Goal: Task Accomplishment & Management: Complete application form

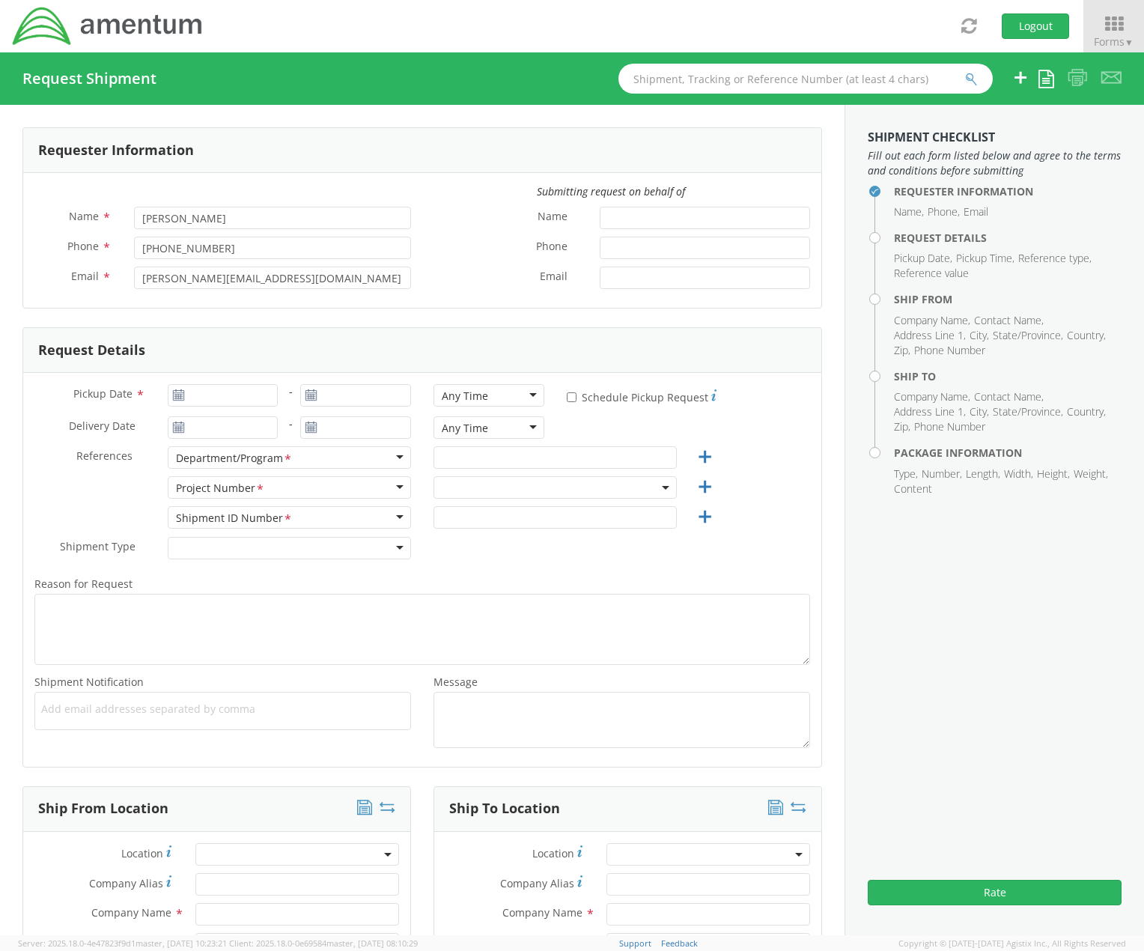
select select "[DOMAIN_NAME]"
type input "[DATE]"
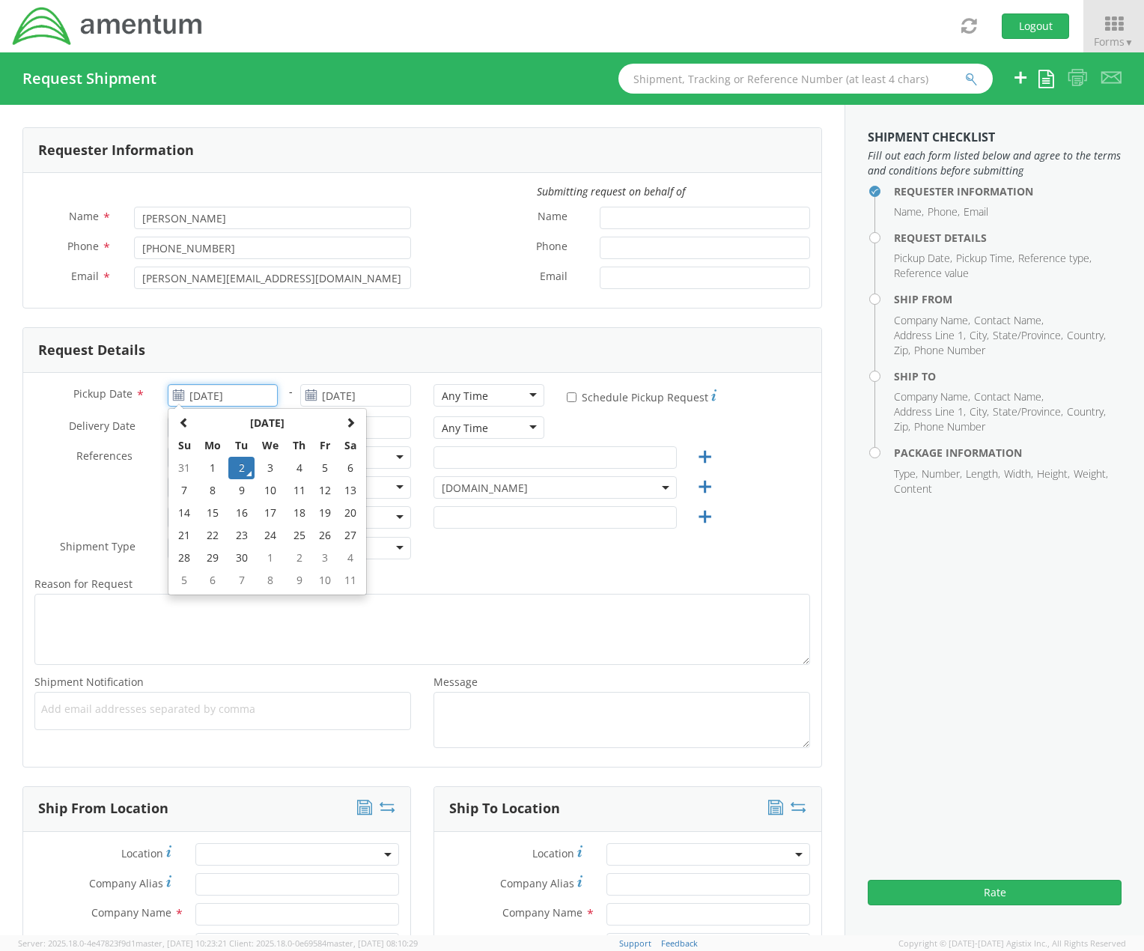
click at [237, 393] on input "[DATE]" at bounding box center [223, 395] width 111 height 22
click at [207, 484] on td "8" at bounding box center [213, 490] width 31 height 22
type input "[DATE]"
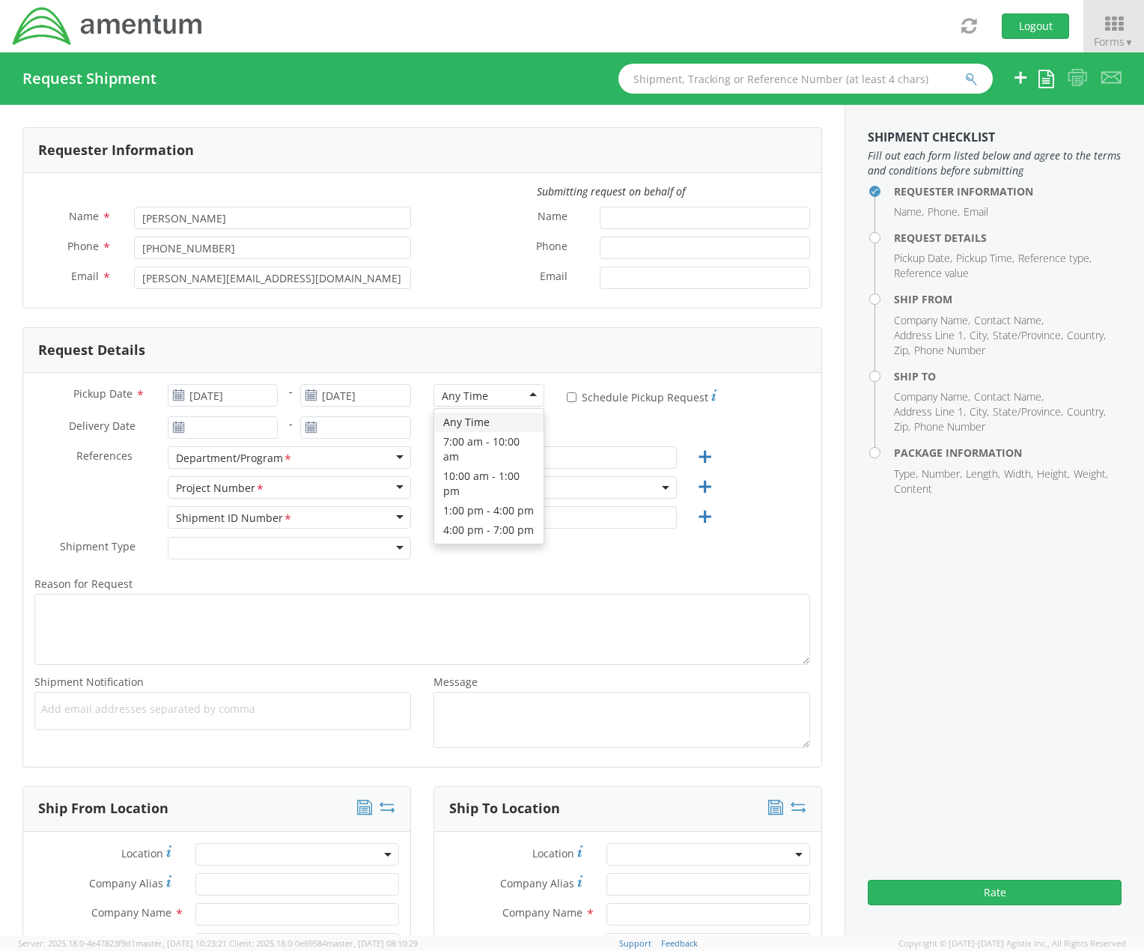
click at [520, 391] on div "Any Time" at bounding box center [489, 395] width 111 height 22
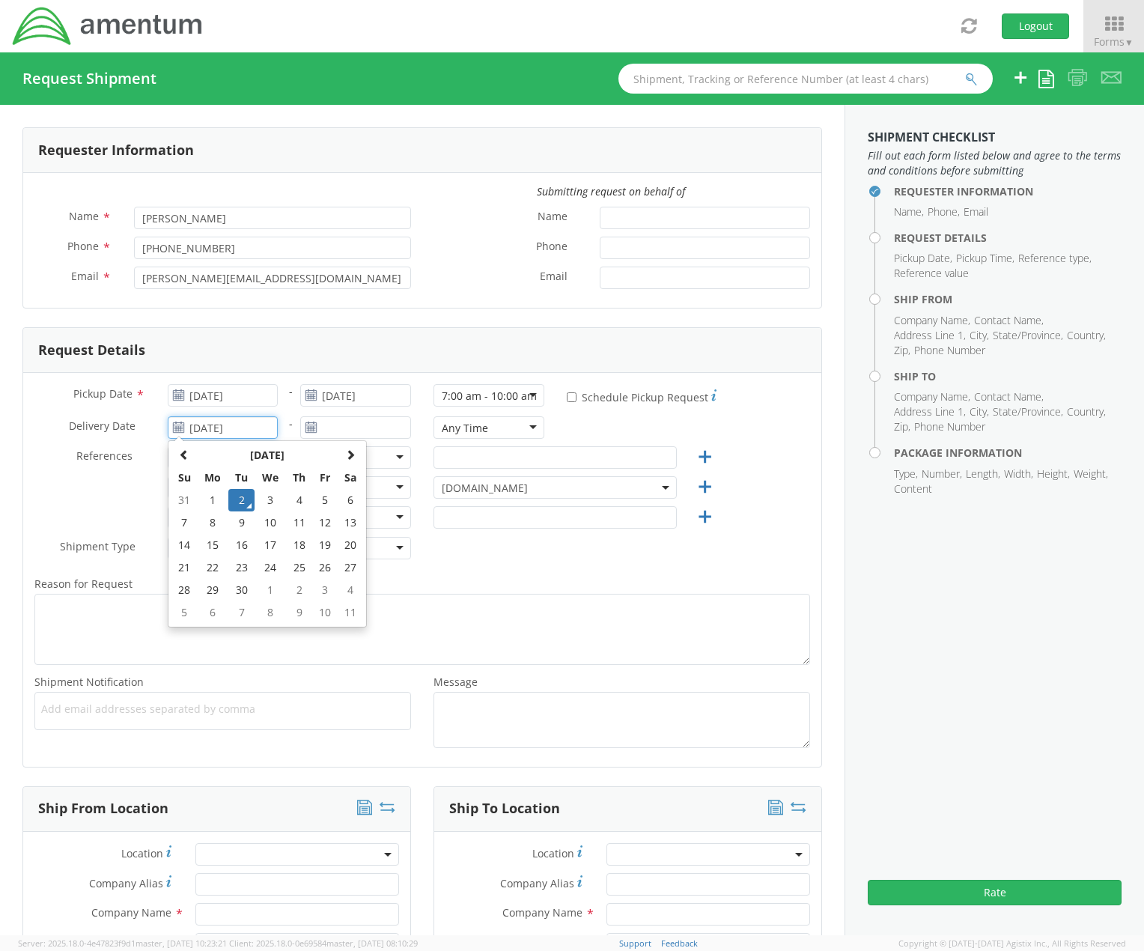
click at [257, 431] on input "[DATE]" at bounding box center [223, 427] width 111 height 22
click at [320, 516] on td "12" at bounding box center [324, 522] width 25 height 22
type input "[DATE]"
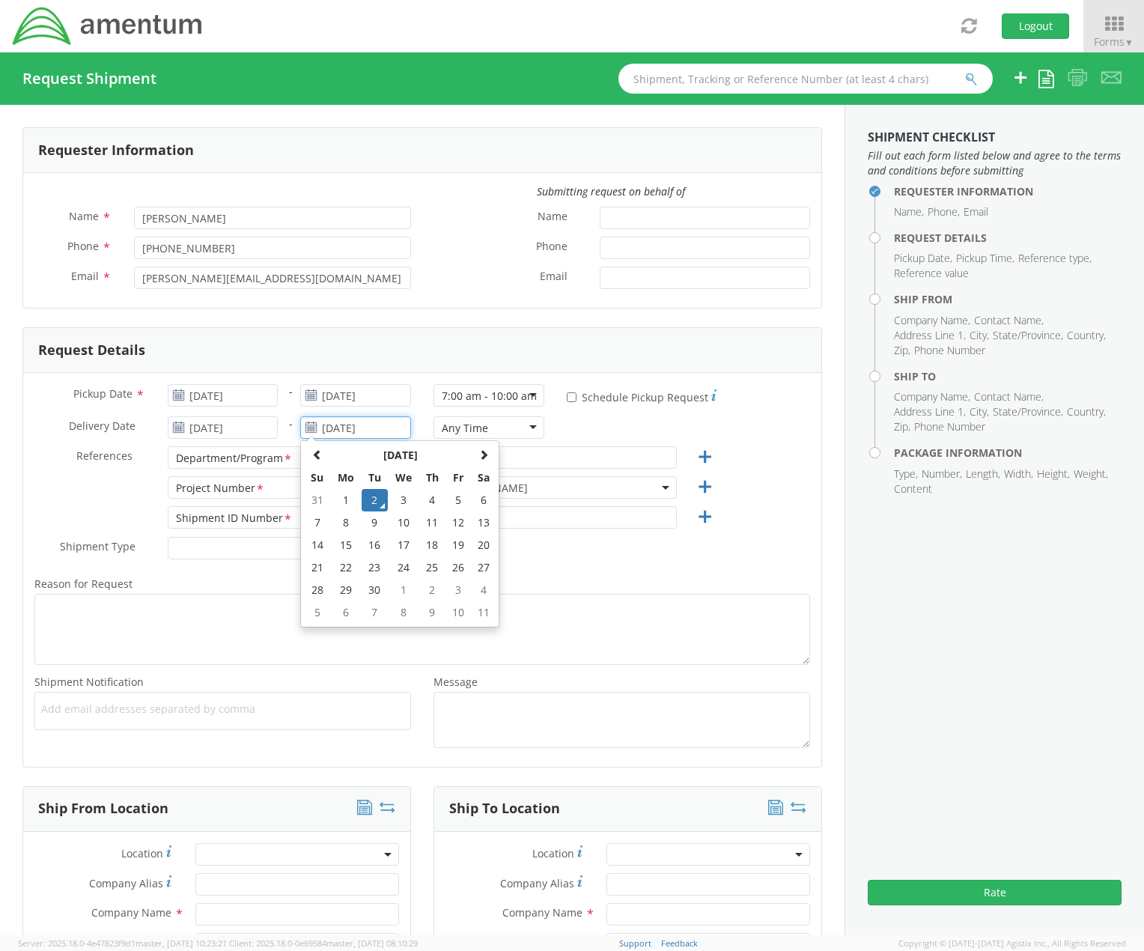
click at [347, 427] on input "[DATE]" at bounding box center [355, 427] width 111 height 22
click at [455, 522] on td "12" at bounding box center [458, 522] width 25 height 22
type input "[DATE]"
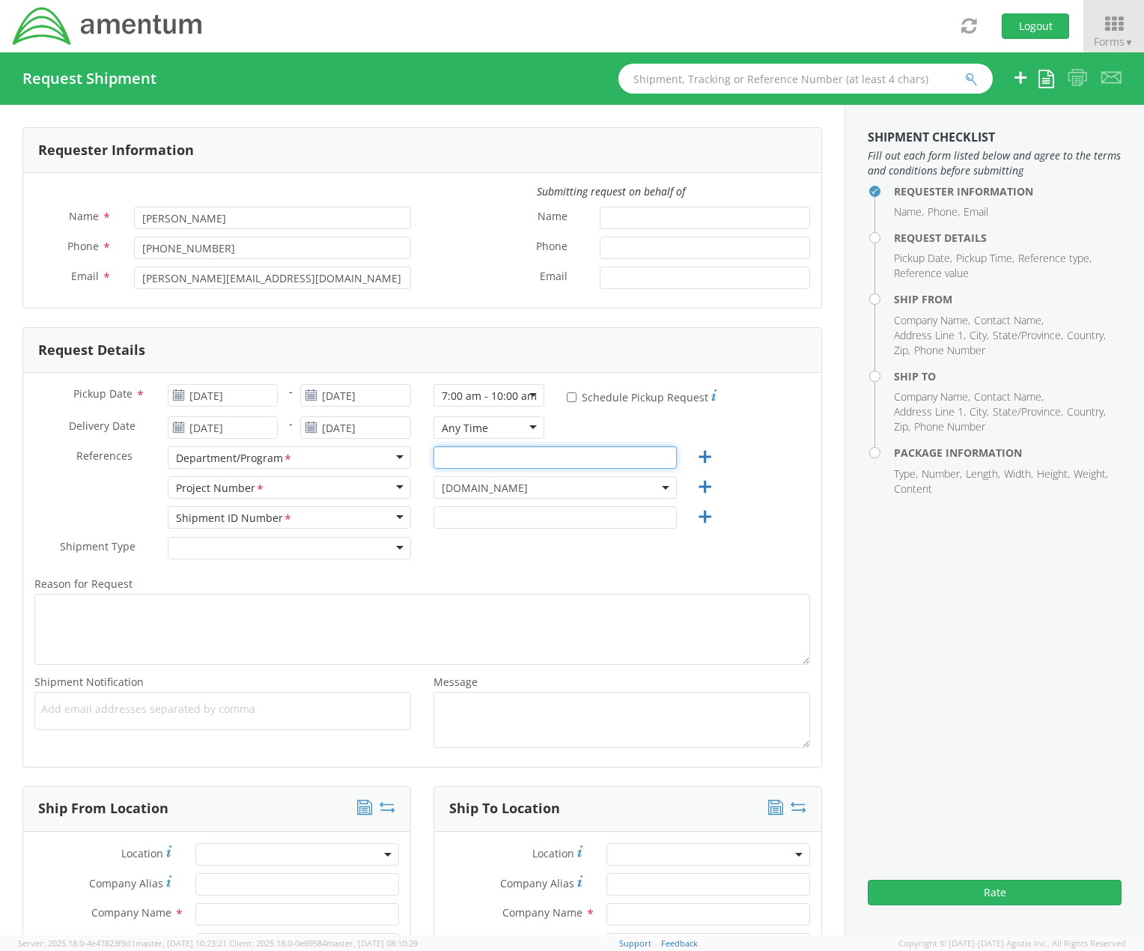
click at [475, 453] on input "text" at bounding box center [555, 457] width 243 height 22
type input "Application Support Center"
paste input "4878.00.02.C.0006.111.XBF"
type input "4"
type input "123-023"
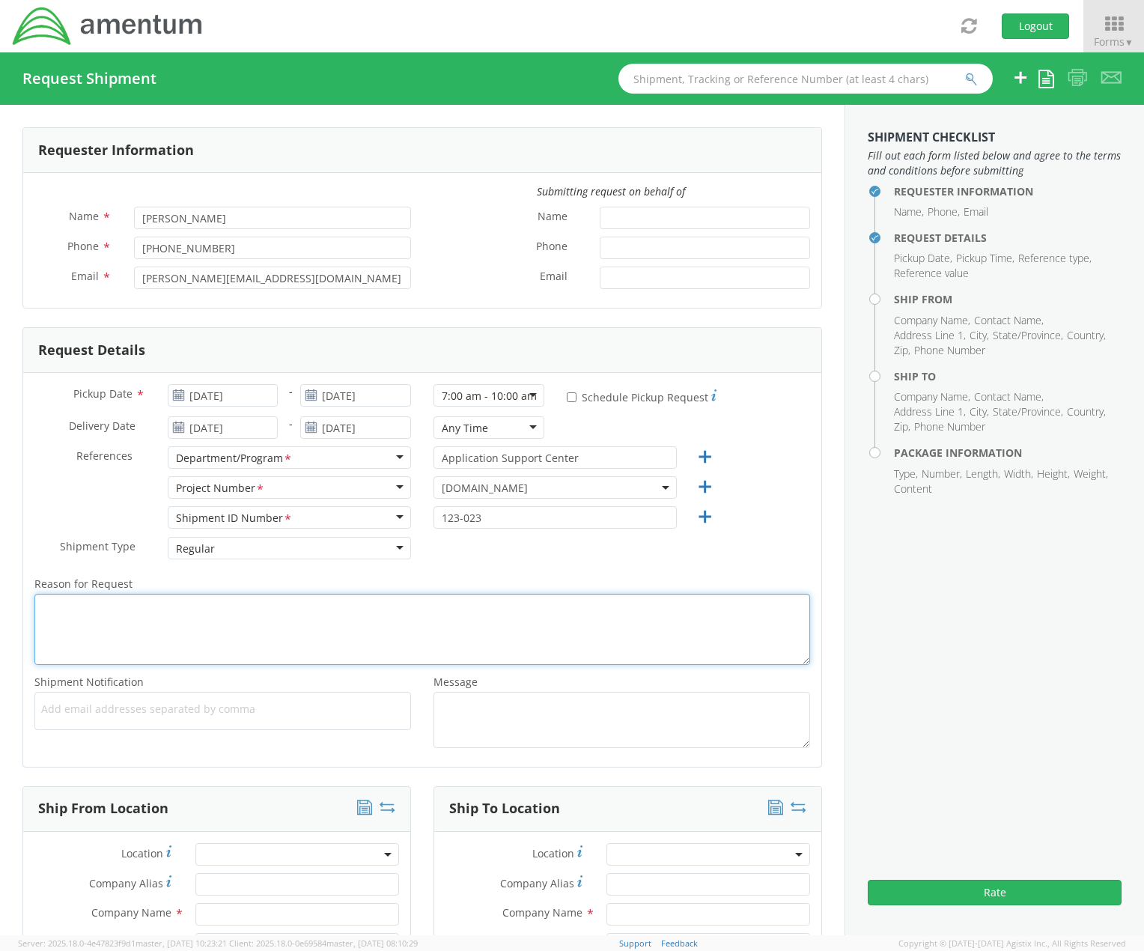
click at [213, 594] on textarea "Reason for Request *" at bounding box center [422, 629] width 776 height 71
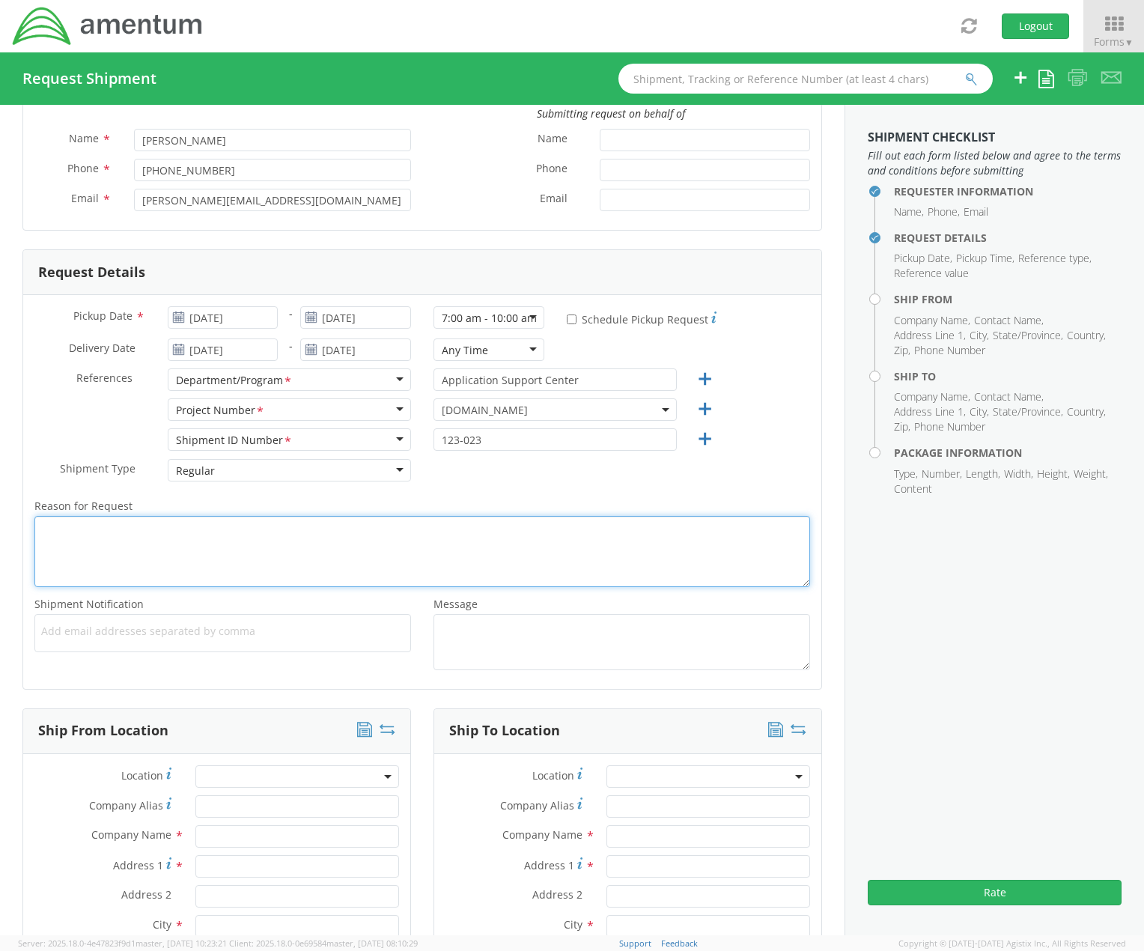
scroll to position [300, 0]
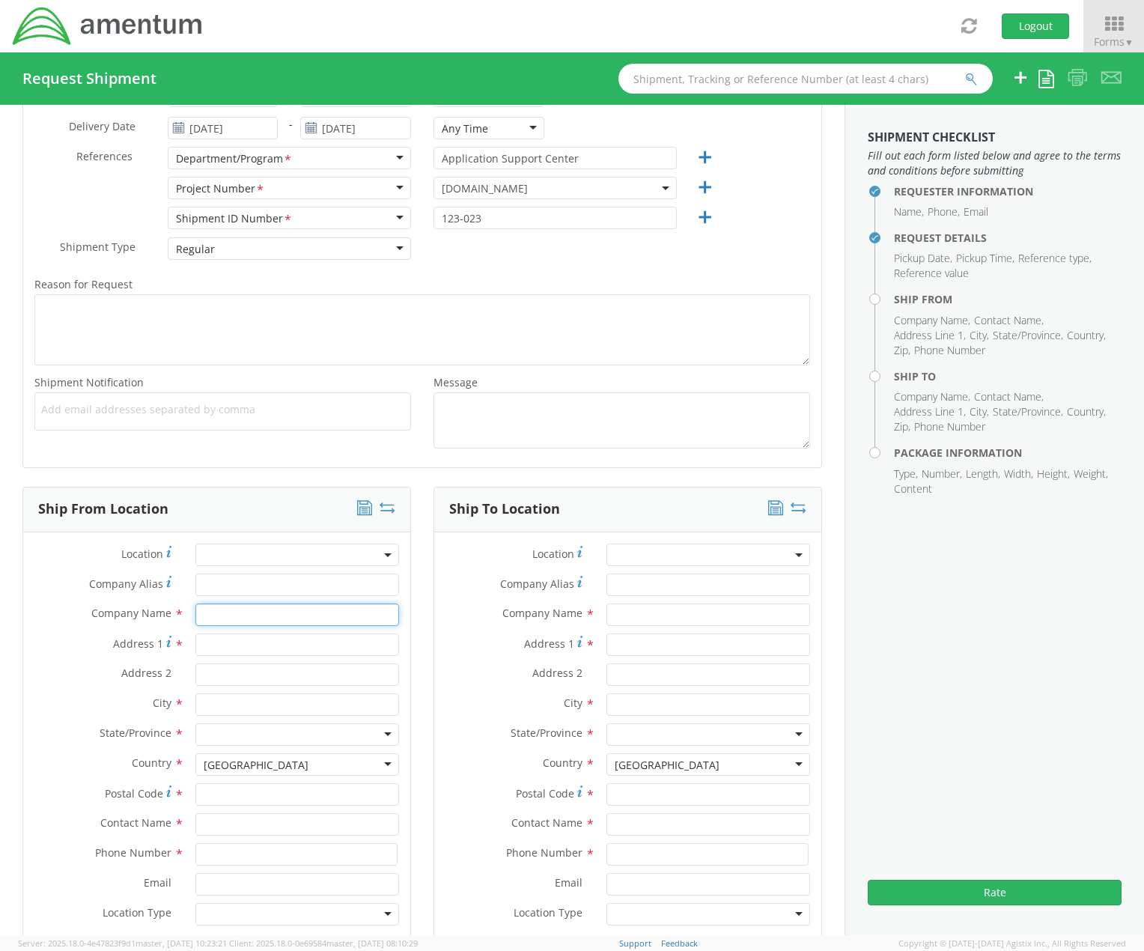
click at [217, 609] on input "text" at bounding box center [297, 615] width 204 height 22
type input "Application Support Center"
click at [1055, 415] on li "State/Province" at bounding box center [1028, 411] width 70 height 15
click at [263, 642] on input "Address 1 *" at bounding box center [297, 645] width 204 height 22
paste input "[STREET_ADDRESS][PERSON_NAME]"
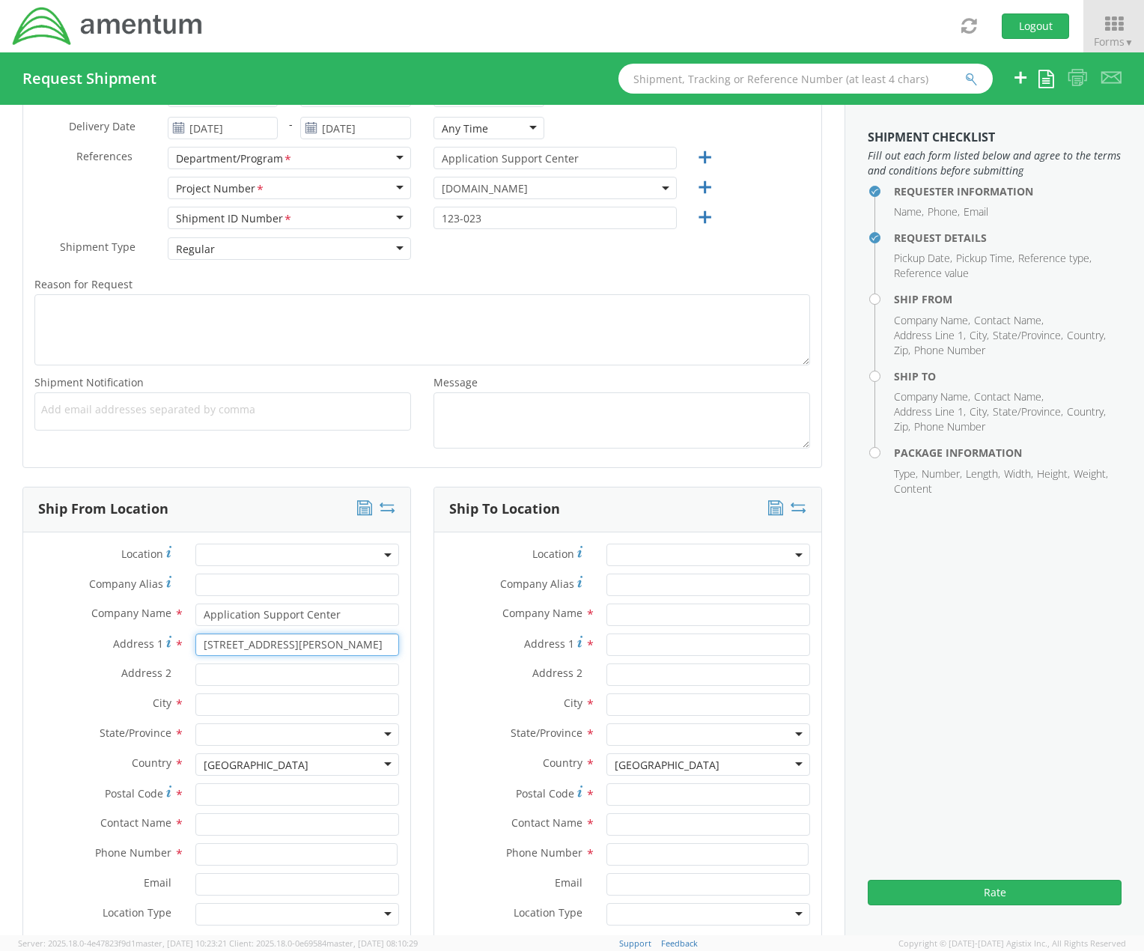
type input "[STREET_ADDRESS][PERSON_NAME]"
type input "K"
type input "[GEOGRAPHIC_DATA]"
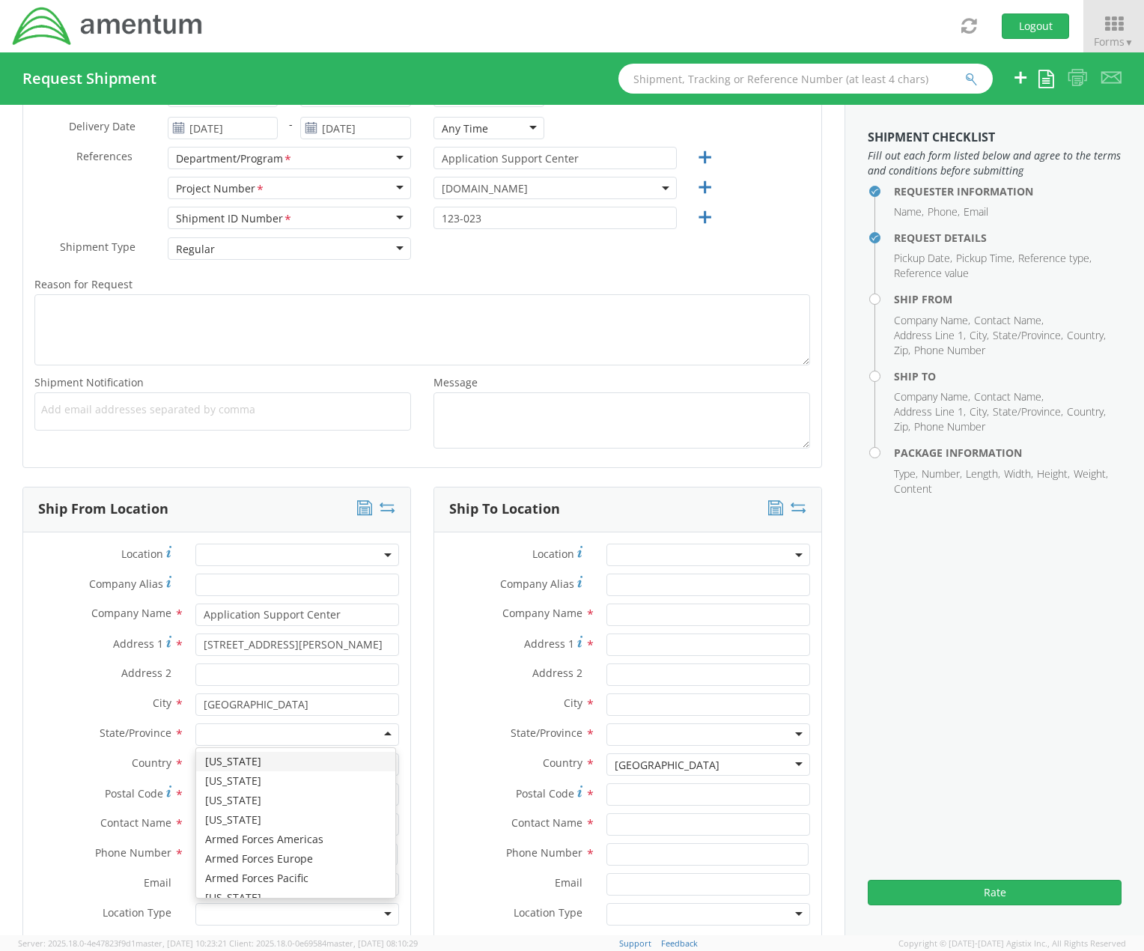
type input "v"
type input "ne"
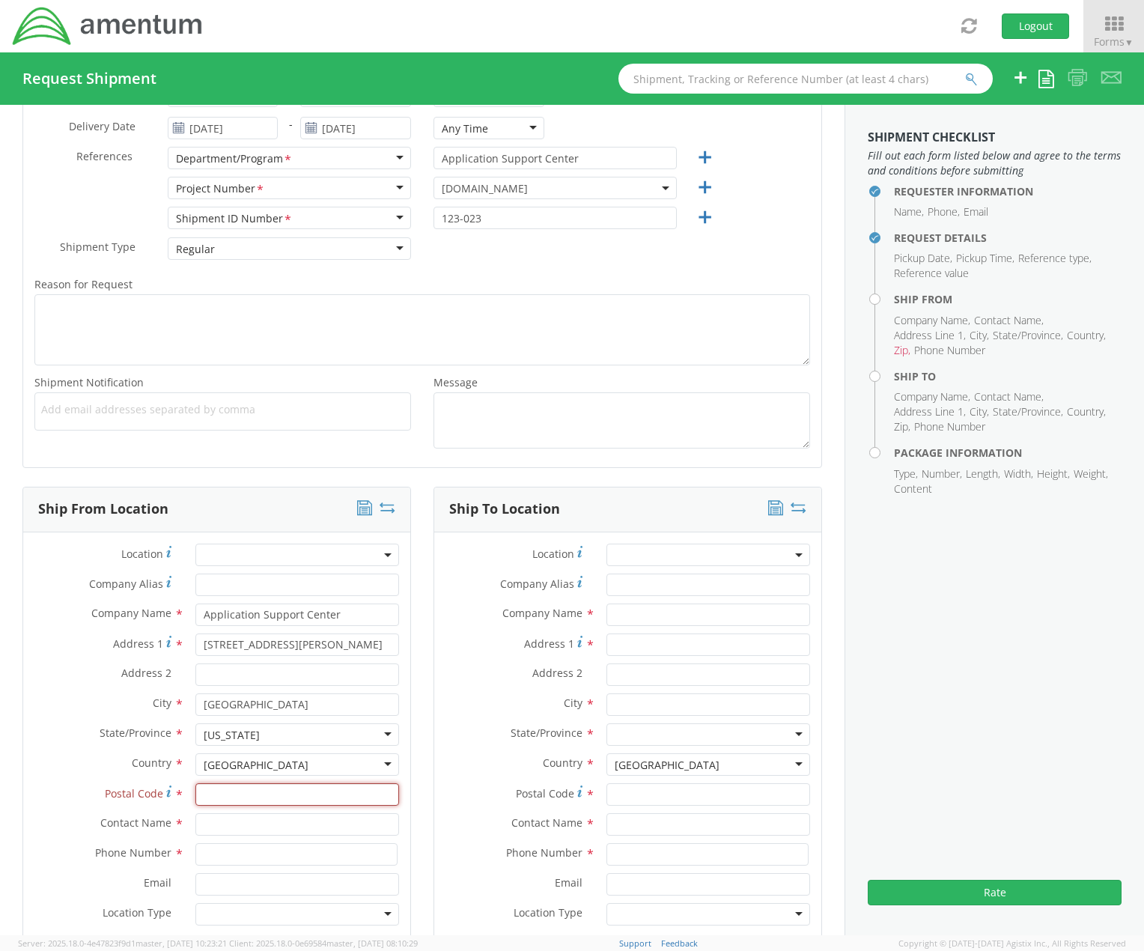
paste input "89118-4712"
type input "89118-4712"
type input "[PERSON_NAME]"
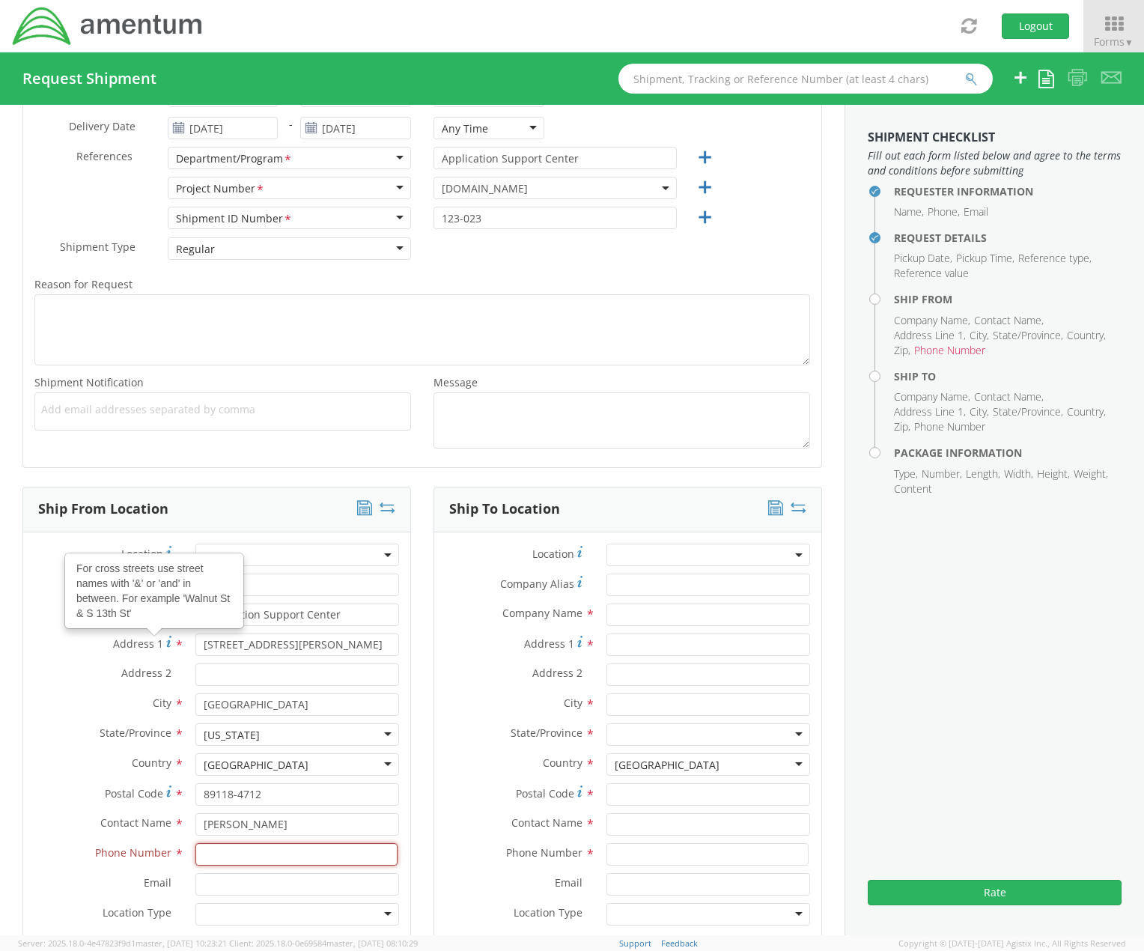
paste input "[PERSON_NAME][EMAIL_ADDRESS][PERSON_NAME][DOMAIN_NAME]"
type input "[PERSON_NAME][EMAIL_ADDRESS][PERSON_NAME][DOMAIN_NAME]"
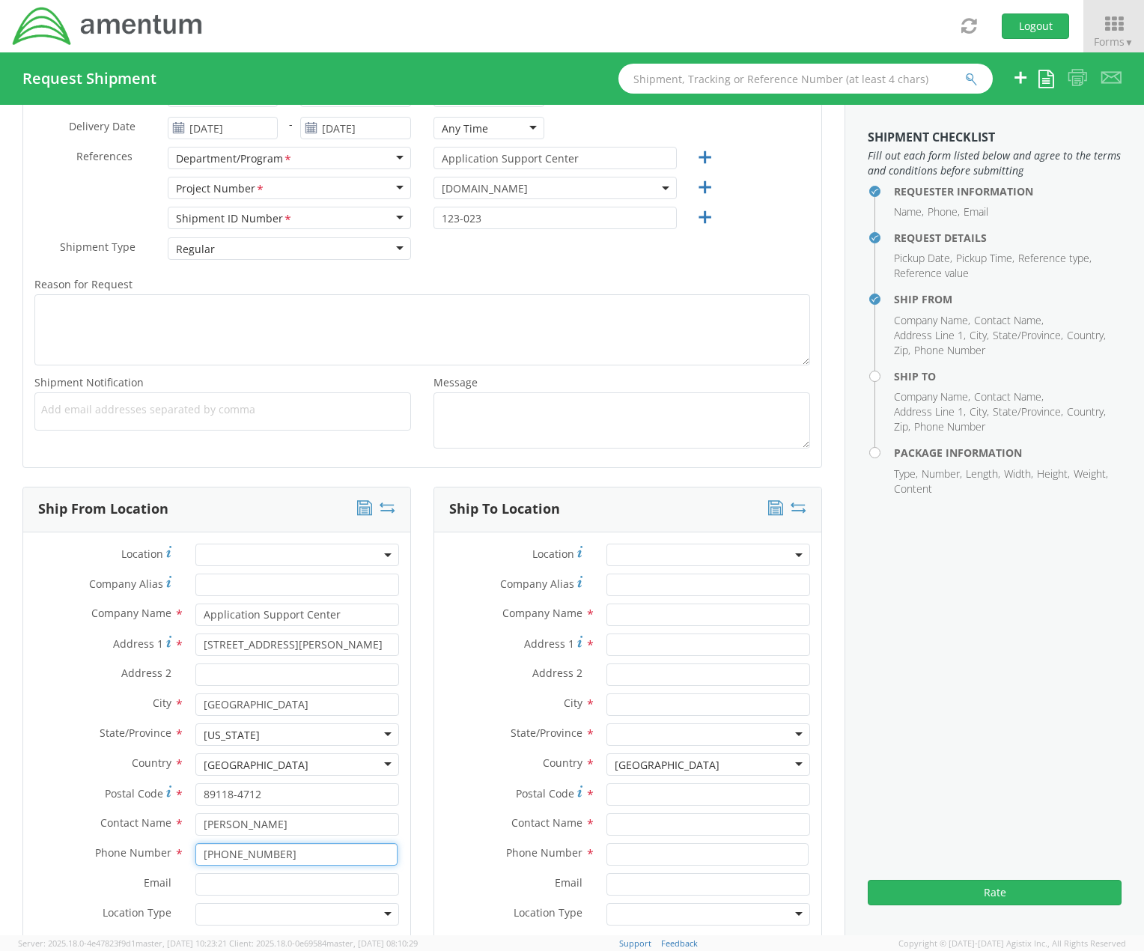
type input "[PHONE_NUMBER]"
paste input "[PERSON_NAME][EMAIL_ADDRESS][PERSON_NAME][DOMAIN_NAME]"
type input "[PERSON_NAME][EMAIL_ADDRESS][PERSON_NAME][DOMAIN_NAME]"
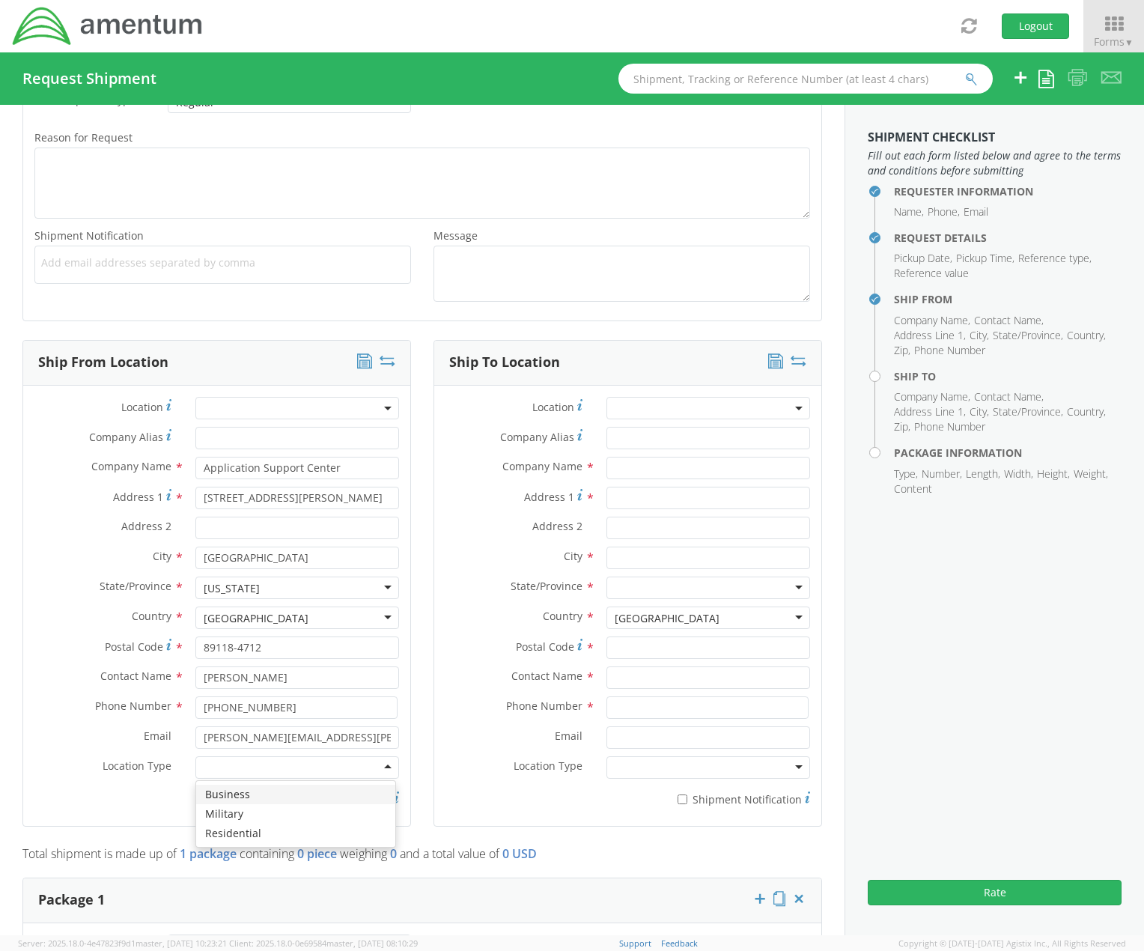
scroll to position [449, 0]
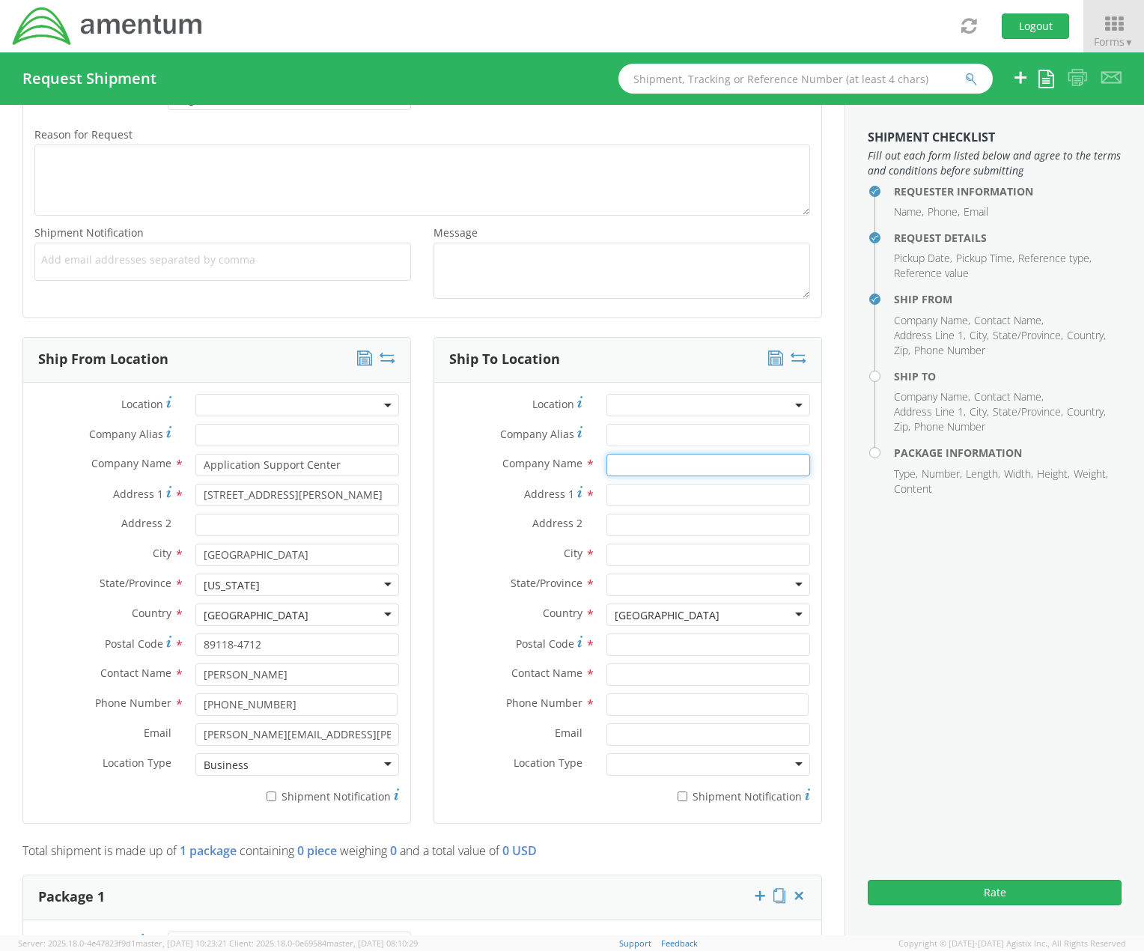
click at [632, 462] on input "text" at bounding box center [709, 465] width 204 height 22
type input "Application Support Center"
click at [635, 507] on div "Address 1 *" at bounding box center [627, 499] width 387 height 30
click at [629, 493] on input "Address 1 *" at bounding box center [709, 495] width 204 height 22
paste input "[STREET_ADDRESS]"
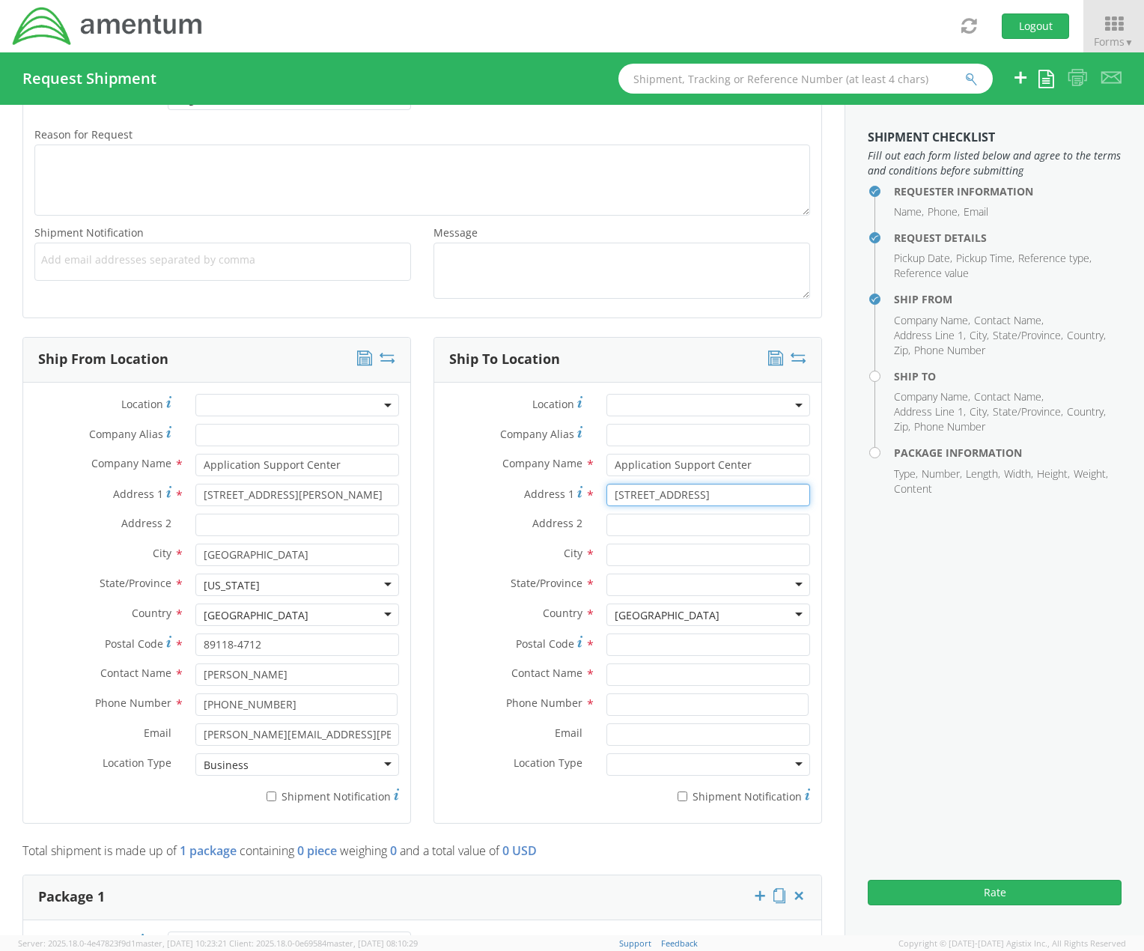
scroll to position [0, 0]
type input "[STREET_ADDRESS]"
type input "Suite 210"
type input "Cranston"
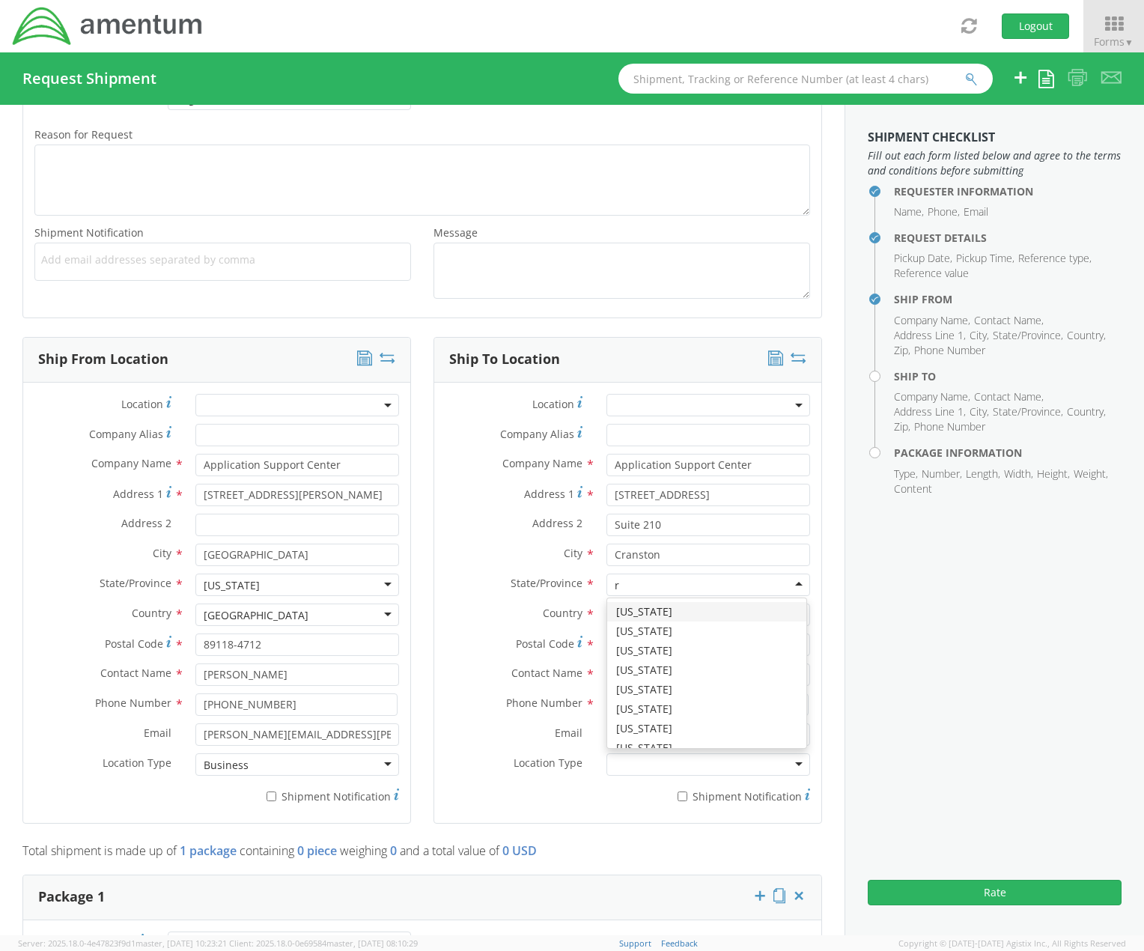
type input "rh"
click at [624, 640] on input "Postal Code *" at bounding box center [709, 645] width 204 height 22
paste input "02920-5560"
type input "02920-5560"
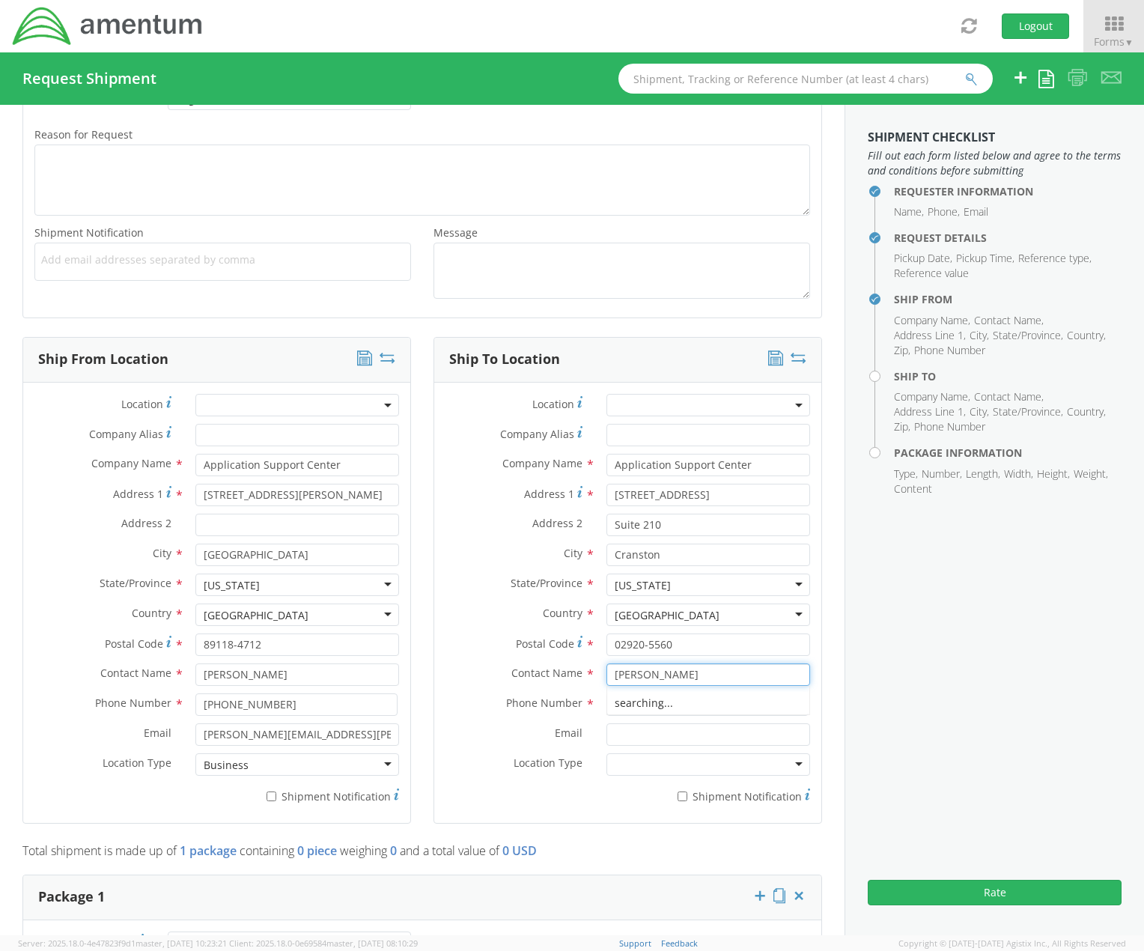
type input "[PERSON_NAME]"
type input "[PHONE_NUMBER]"
click at [645, 733] on input "Email *" at bounding box center [709, 734] width 204 height 22
paste input "[PERSON_NAME][EMAIL_ADDRESS][PERSON_NAME][DOMAIN_NAME]"
type input "[PERSON_NAME][EMAIL_ADDRESS][PERSON_NAME][DOMAIN_NAME]"
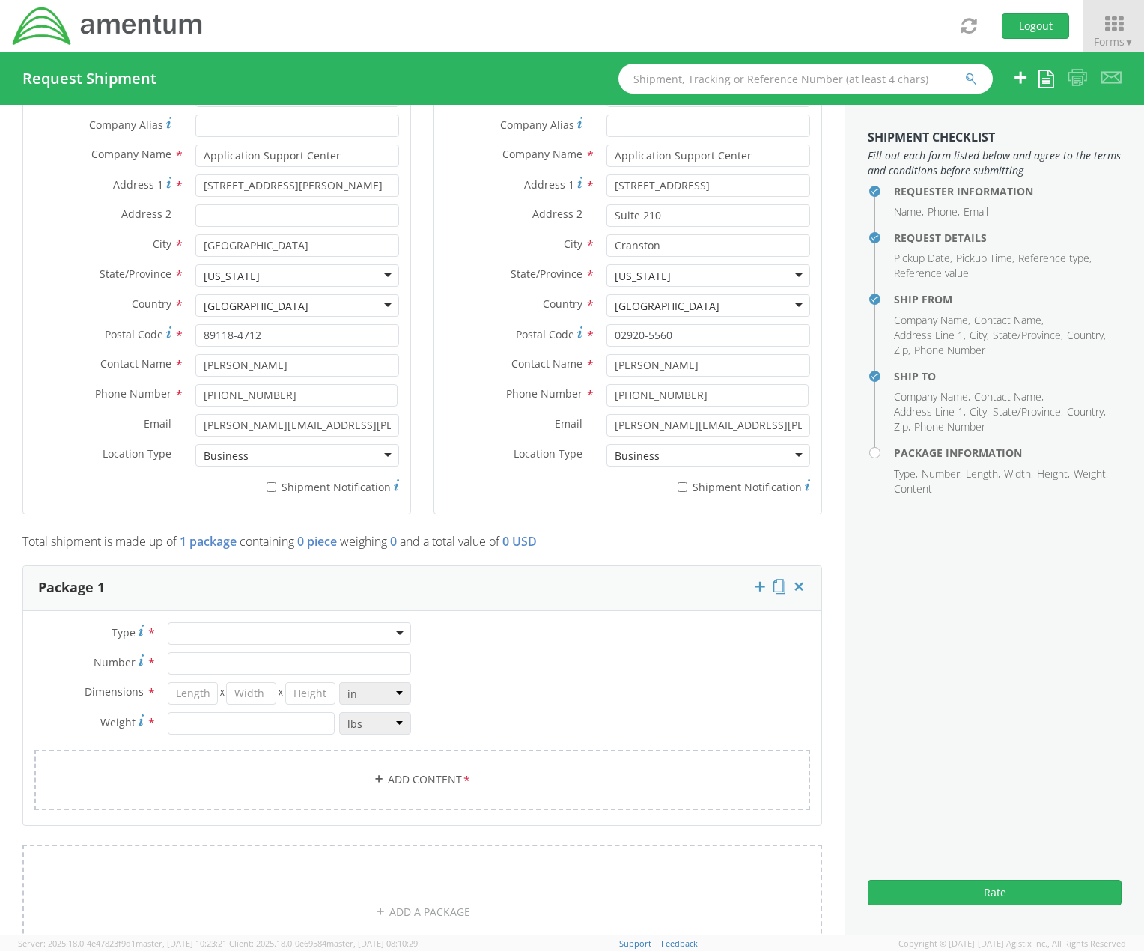
scroll to position [824, 0]
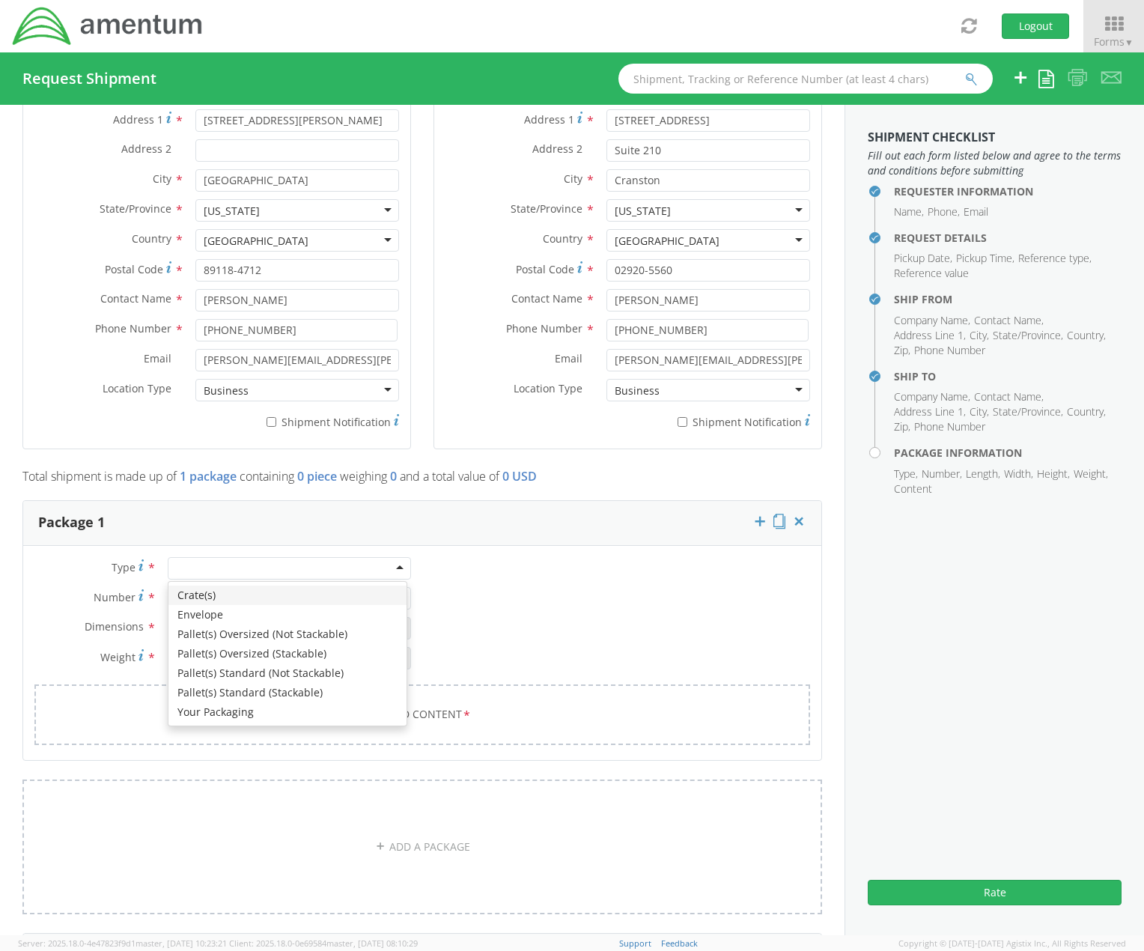
click at [216, 564] on div at bounding box center [289, 568] width 243 height 22
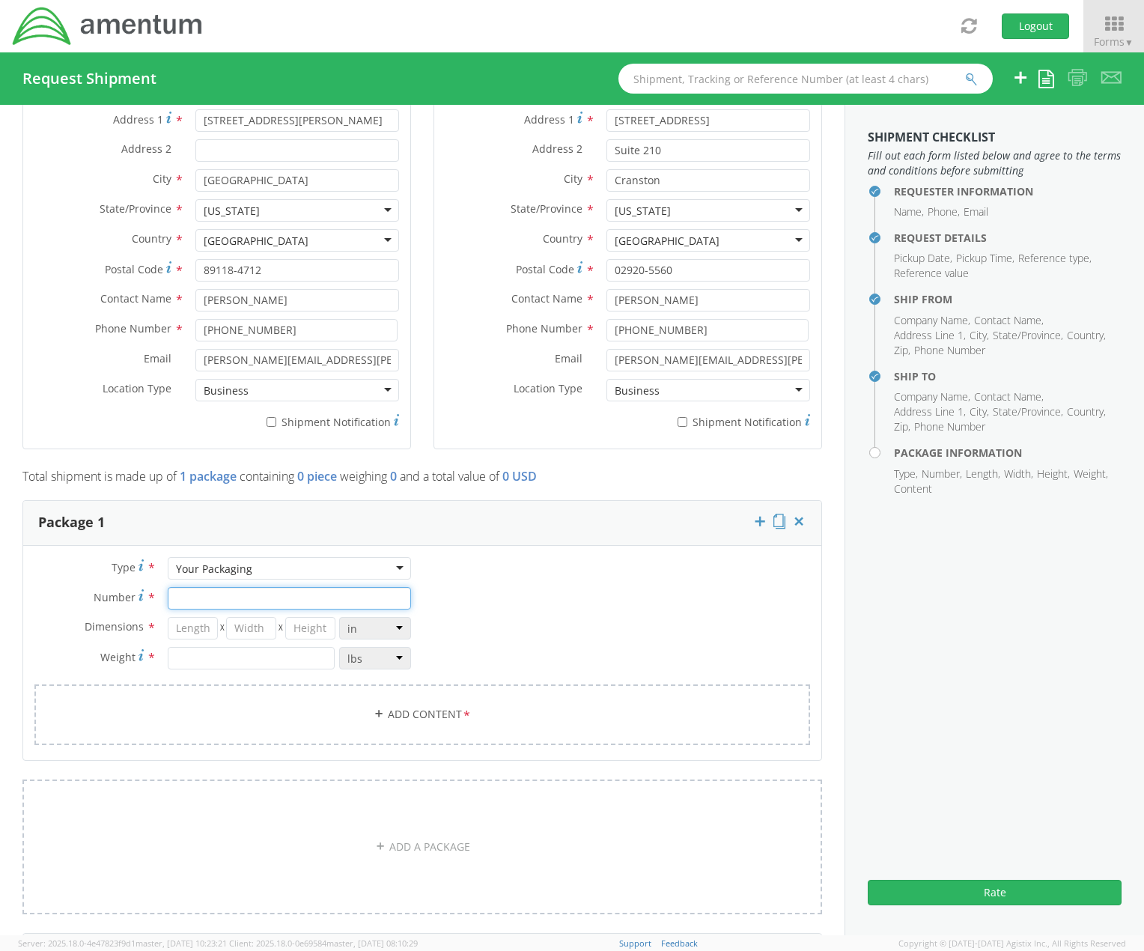
click at [238, 589] on input "Number *" at bounding box center [289, 598] width 243 height 22
type input "1"
type input "15"
type input "9"
type input "5"
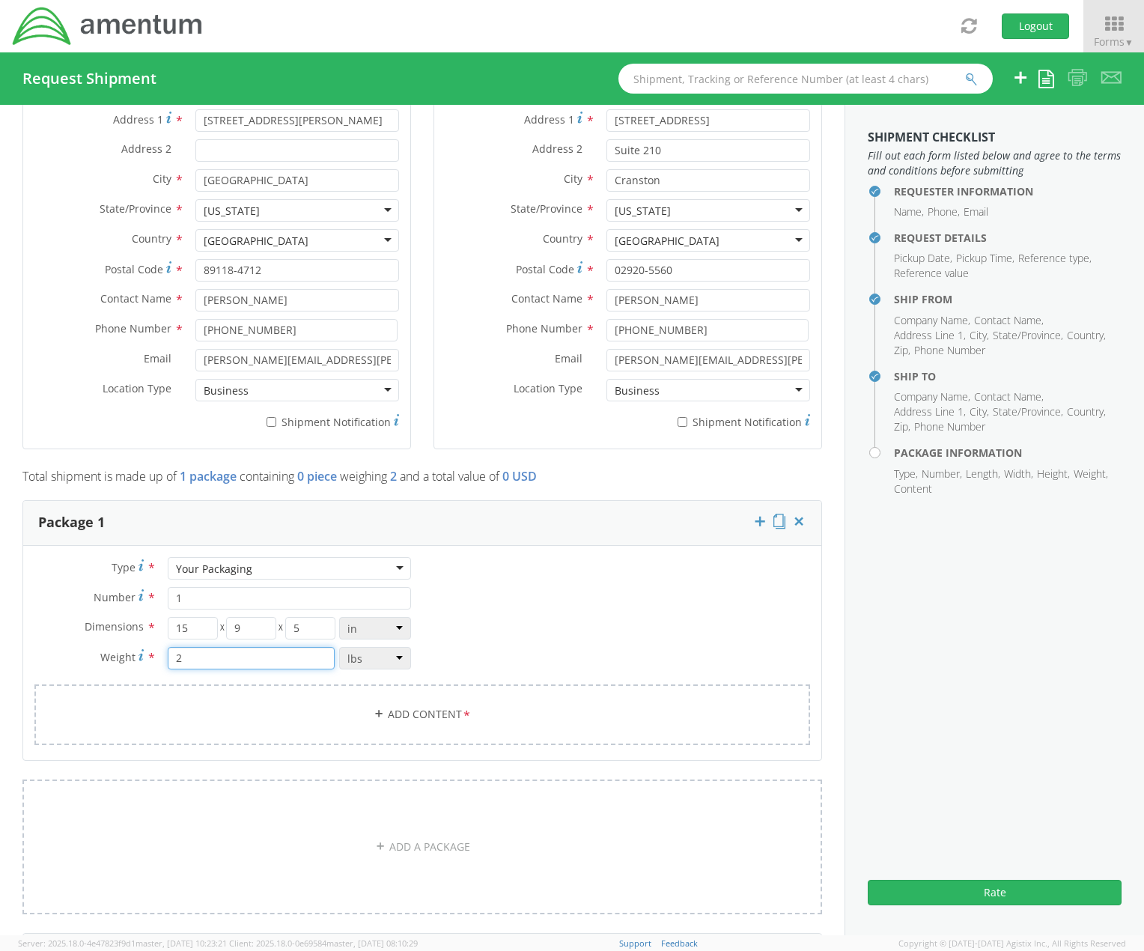
type input "2"
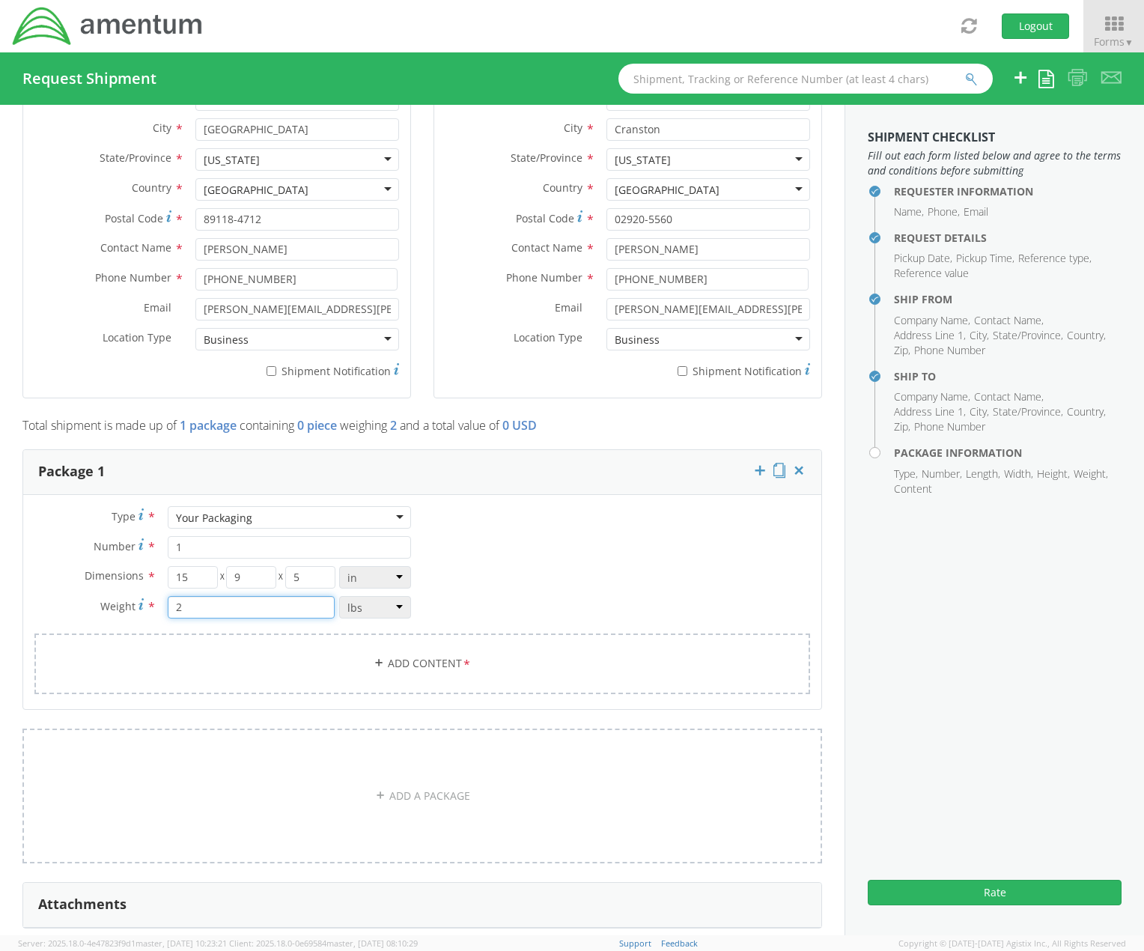
scroll to position [899, 0]
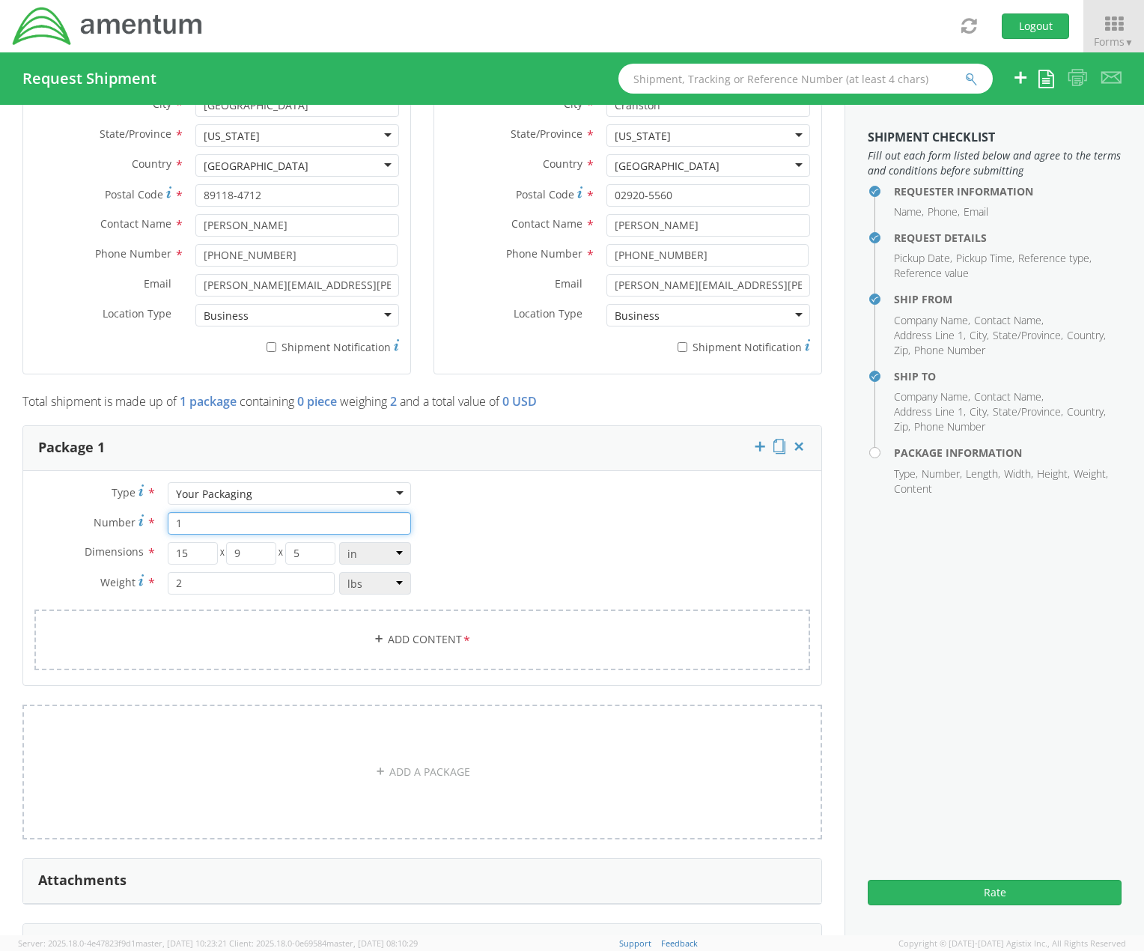
click at [383, 523] on input "1" at bounding box center [289, 523] width 243 height 22
type input "4"
click at [565, 523] on div "Type * Your Packaging Your Packaging Crate(s) Envelope Pallet(s) Oversized (Not…" at bounding box center [422, 585] width 798 height 207
click at [628, 517] on div "Type * Your Packaging Your Packaging Crate(s) Envelope Pallet(s) Oversized (Not…" at bounding box center [422, 585] width 798 height 207
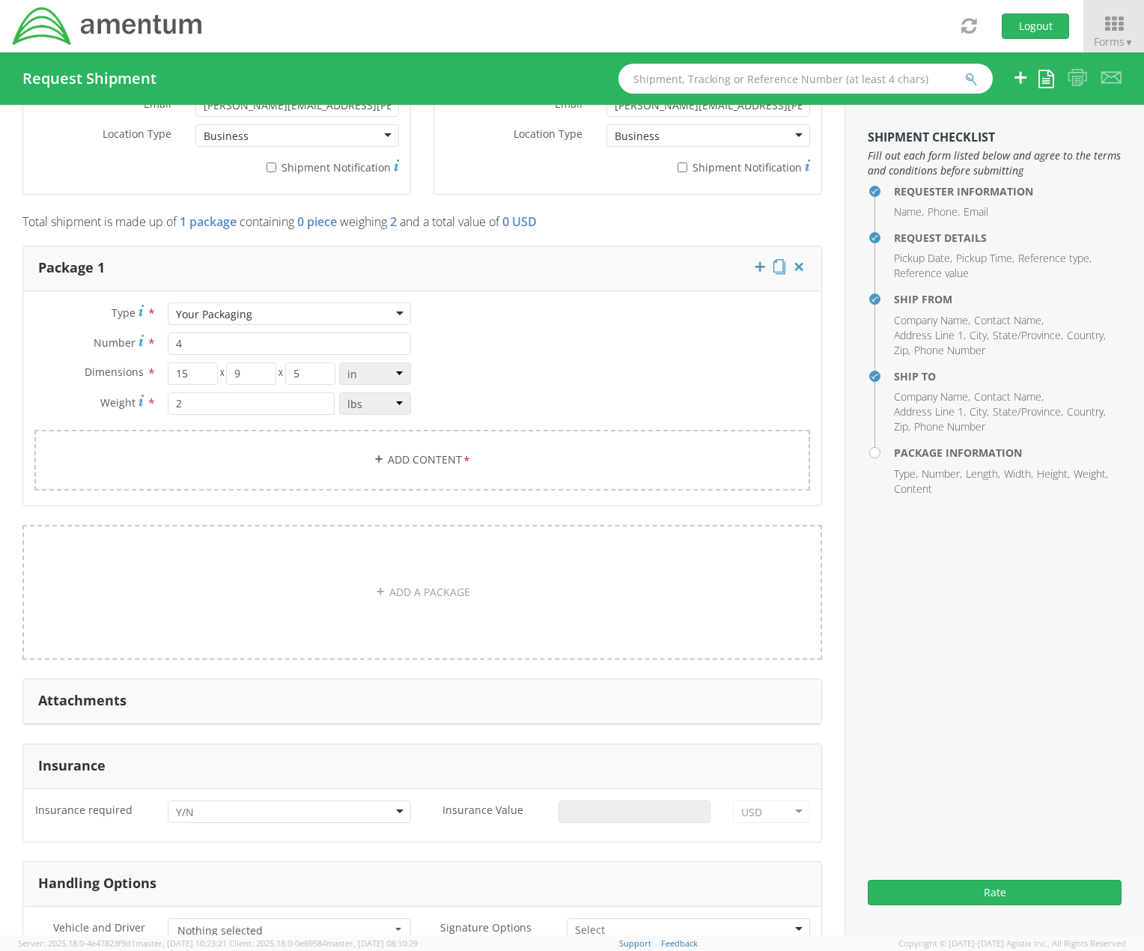
scroll to position [1123, 0]
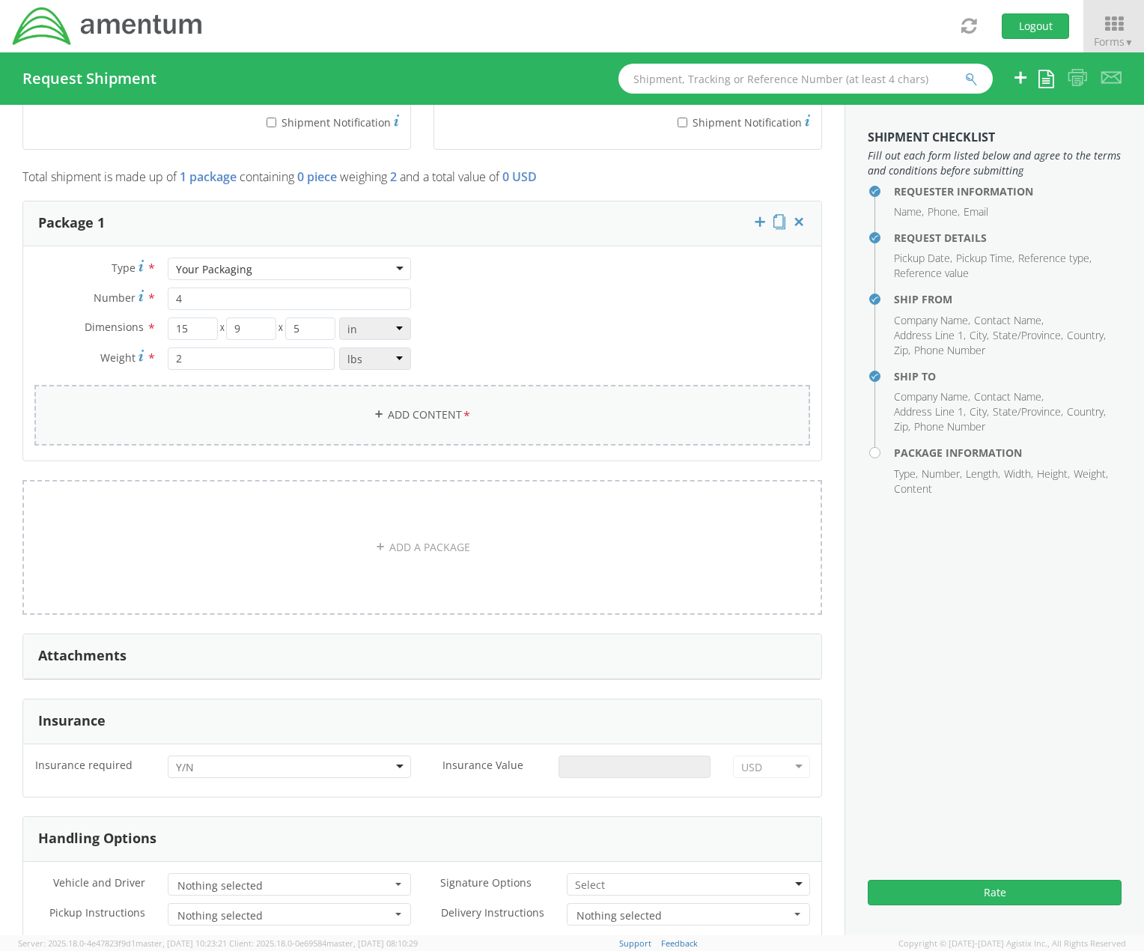
click at [439, 428] on link "Add Content *" at bounding box center [422, 415] width 776 height 61
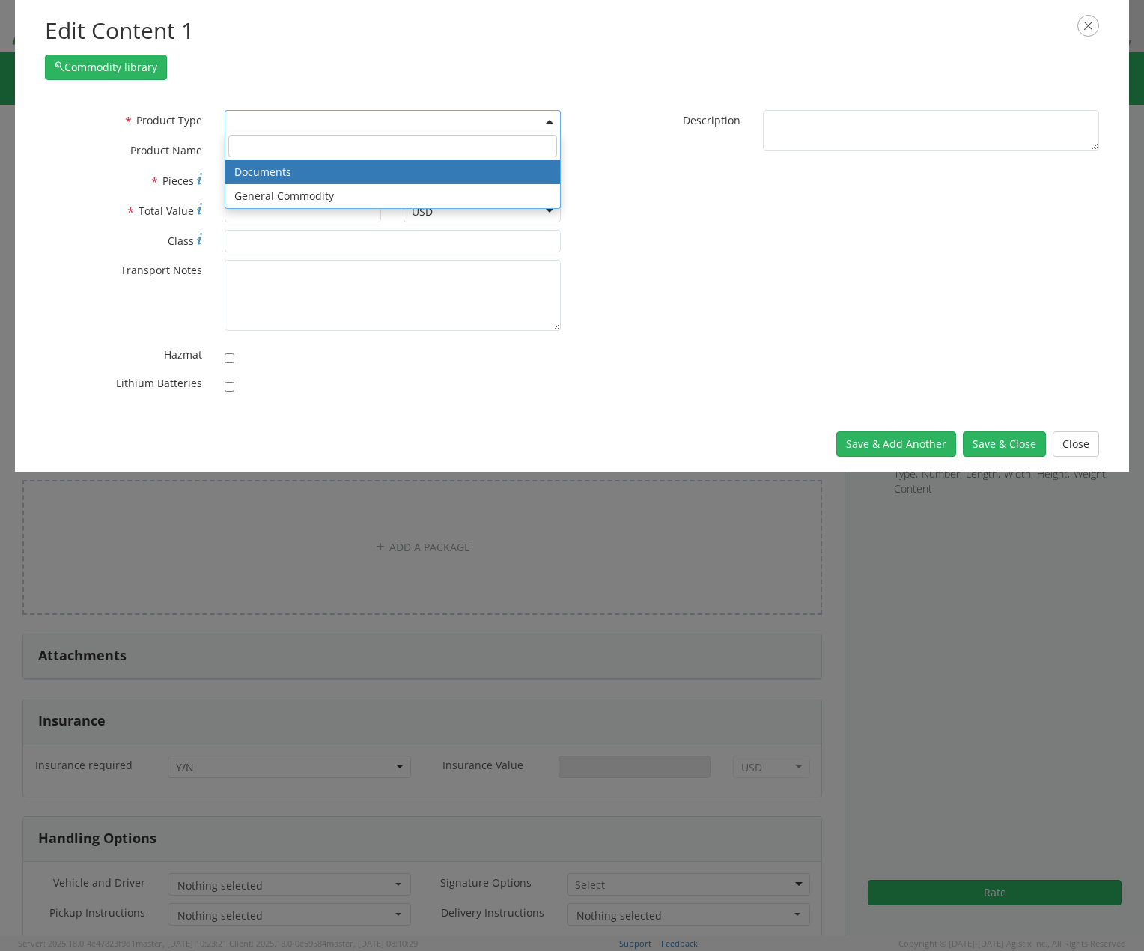
click at [435, 121] on span at bounding box center [393, 121] width 336 height 22
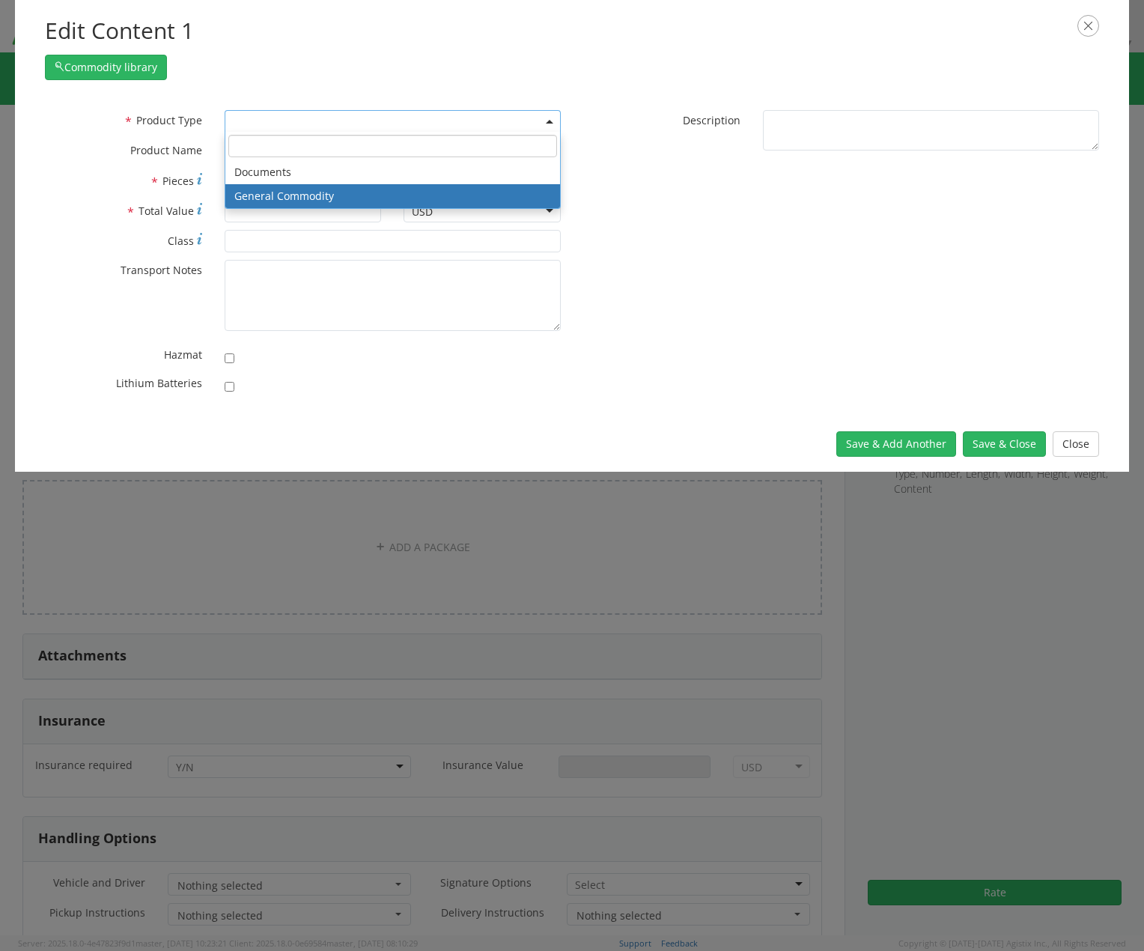
select select "COMMODITY"
type input "General Commodity"
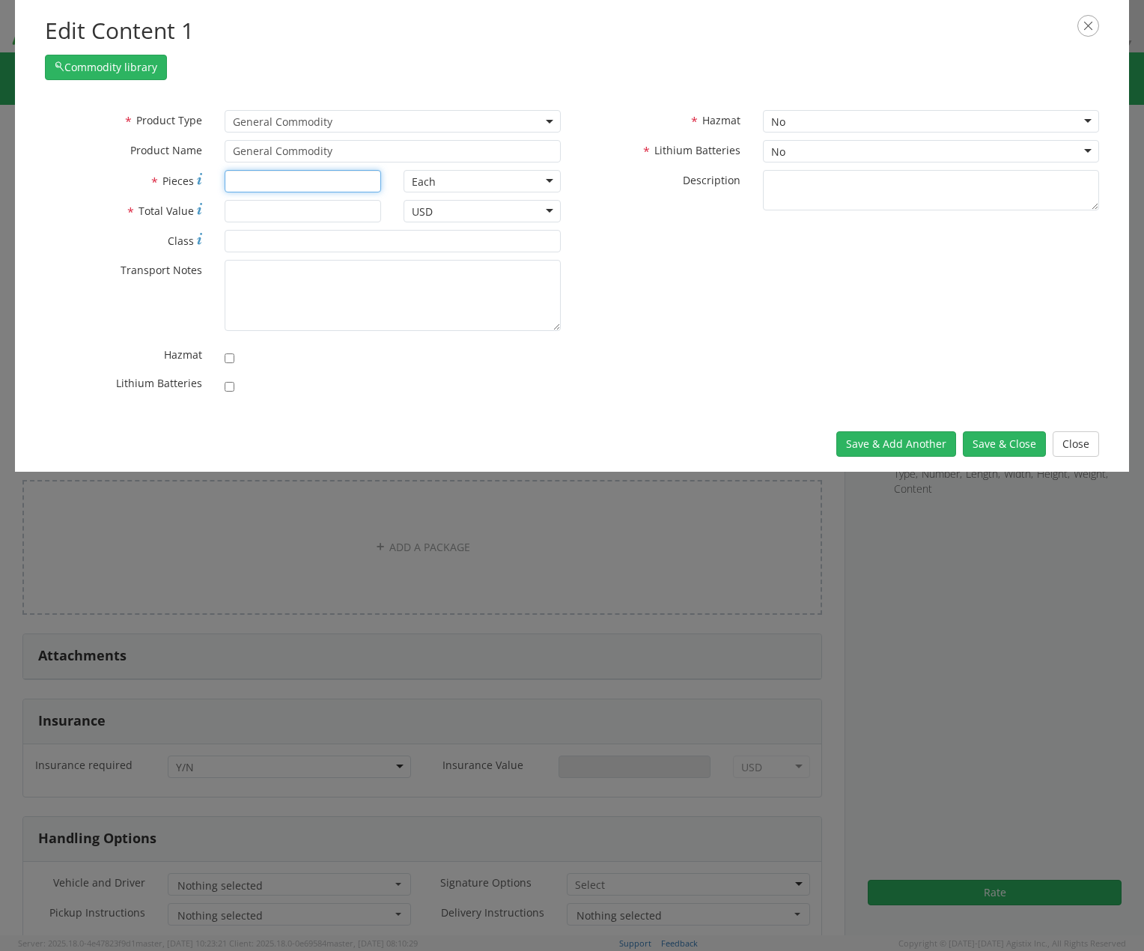
click at [317, 186] on input "* Pieces" at bounding box center [303, 181] width 157 height 22
type input "4"
click at [309, 210] on input "* Total Value" at bounding box center [303, 211] width 157 height 22
click at [277, 207] on input "* Total Value" at bounding box center [303, 211] width 157 height 22
type input "745.40"
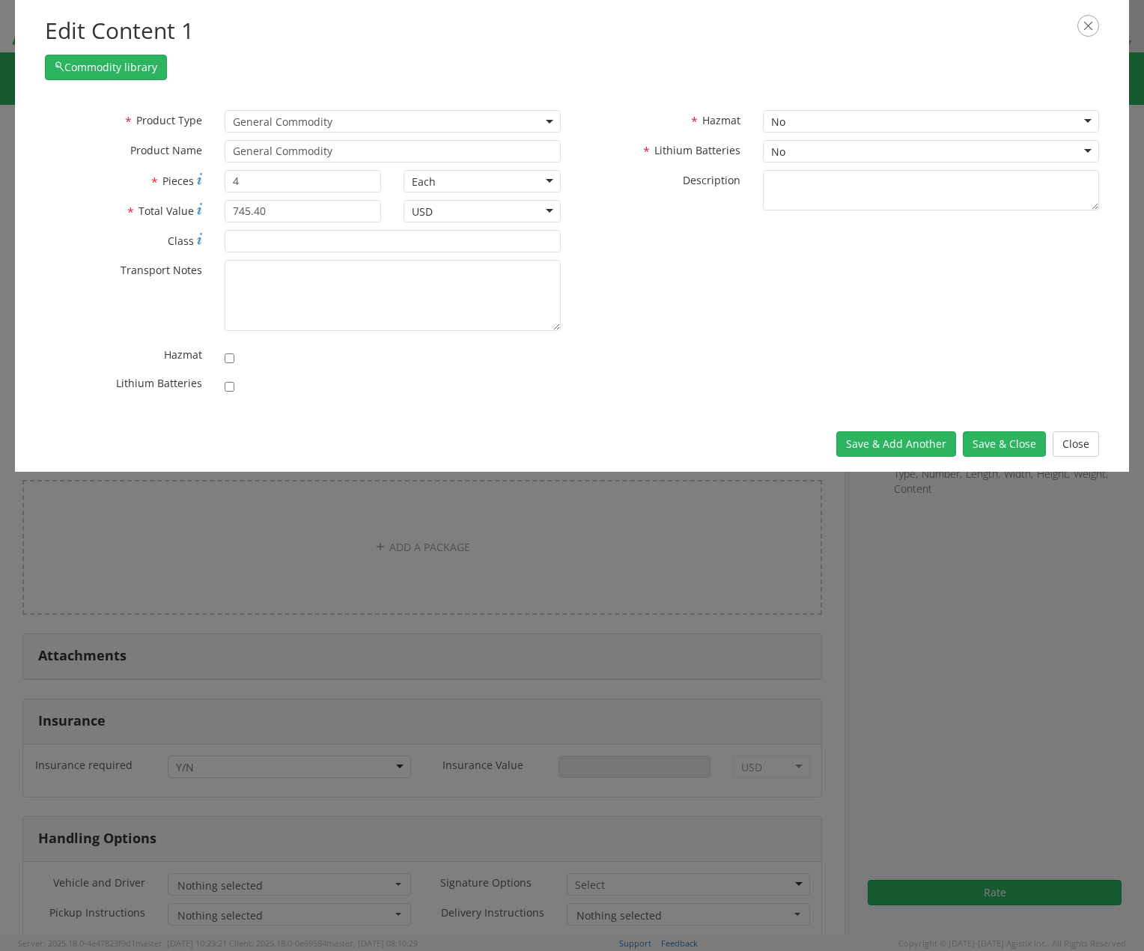
click at [401, 382] on div at bounding box center [393, 383] width 336 height 21
click at [1018, 436] on button "Save & Close" at bounding box center [1004, 443] width 83 height 25
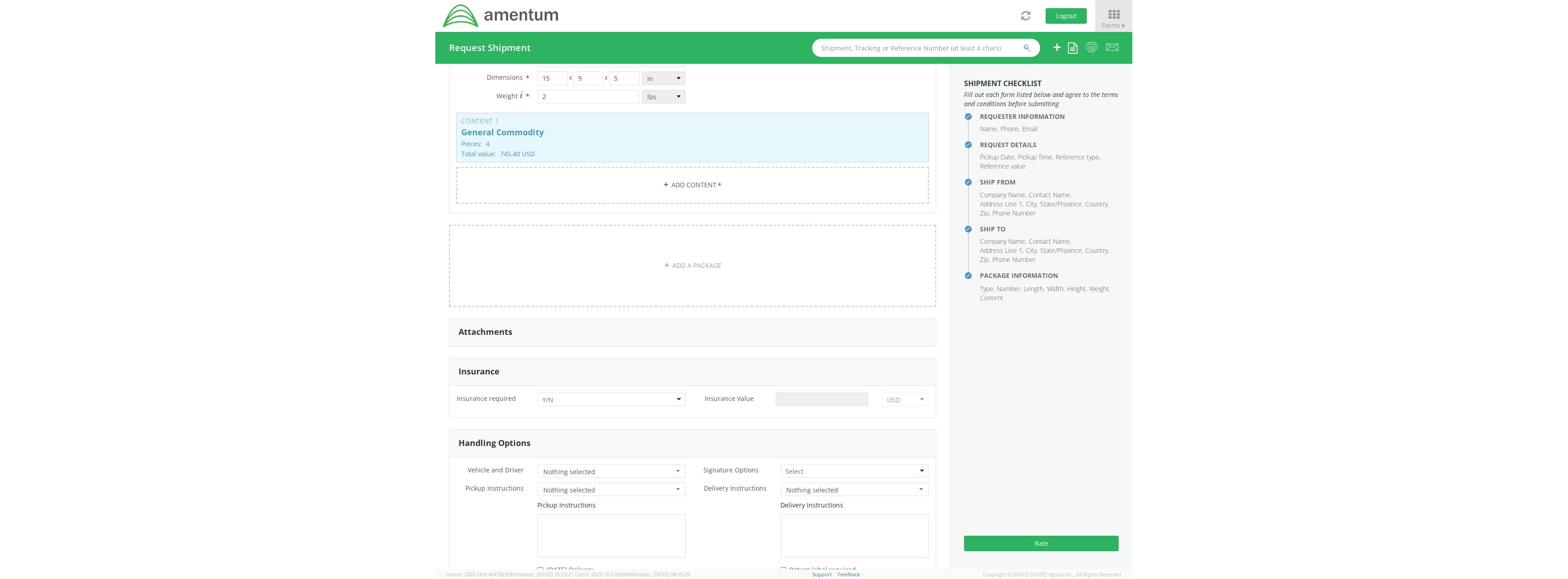
scroll to position [943, 0]
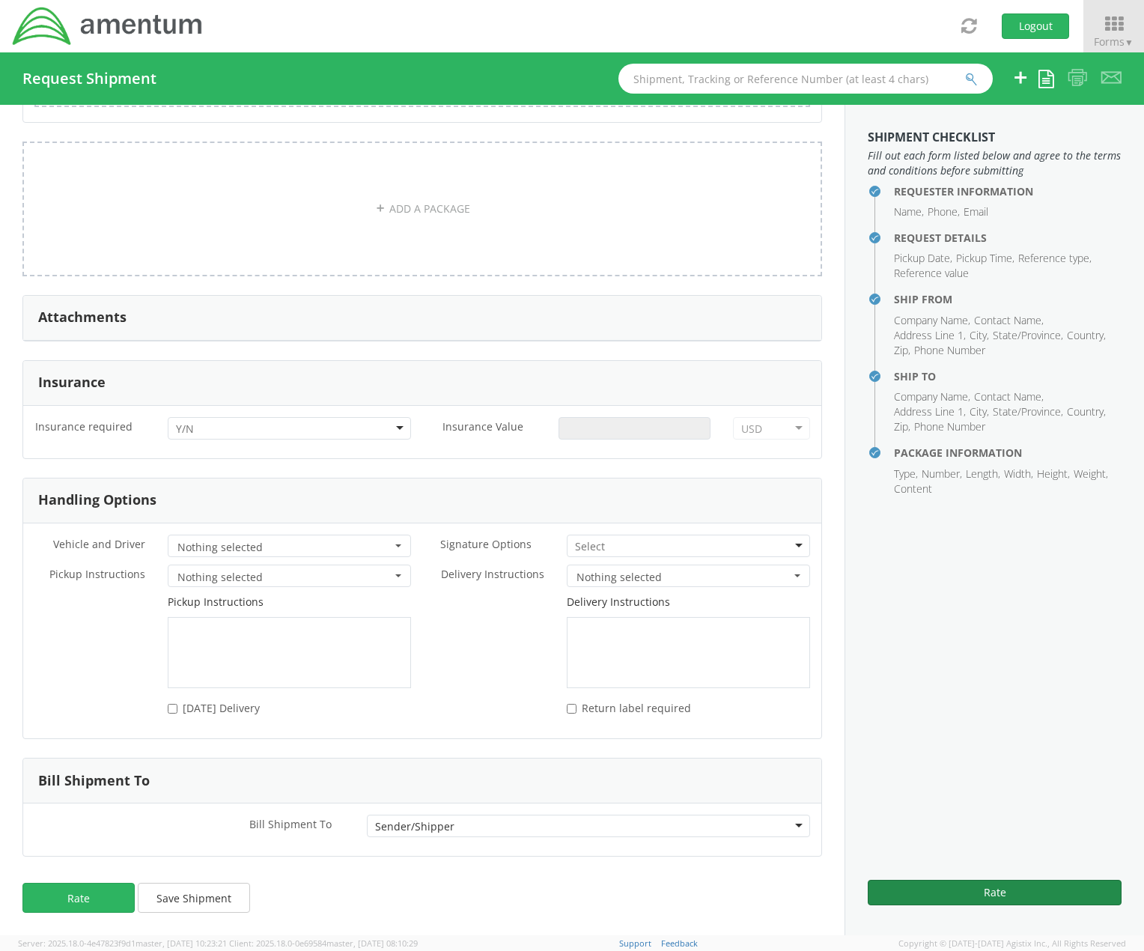
click at [916, 896] on button "Rate" at bounding box center [995, 892] width 254 height 25
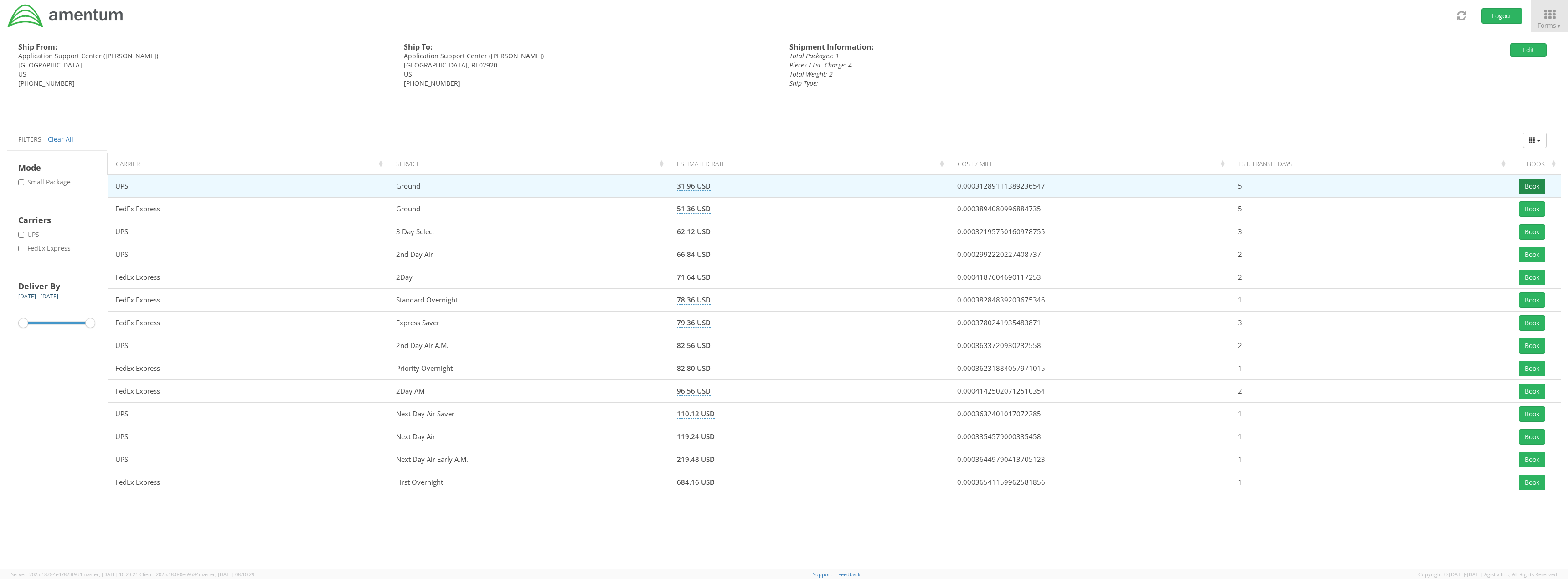
click at [696, 182] on button "Book" at bounding box center [1531, 186] width 26 height 15
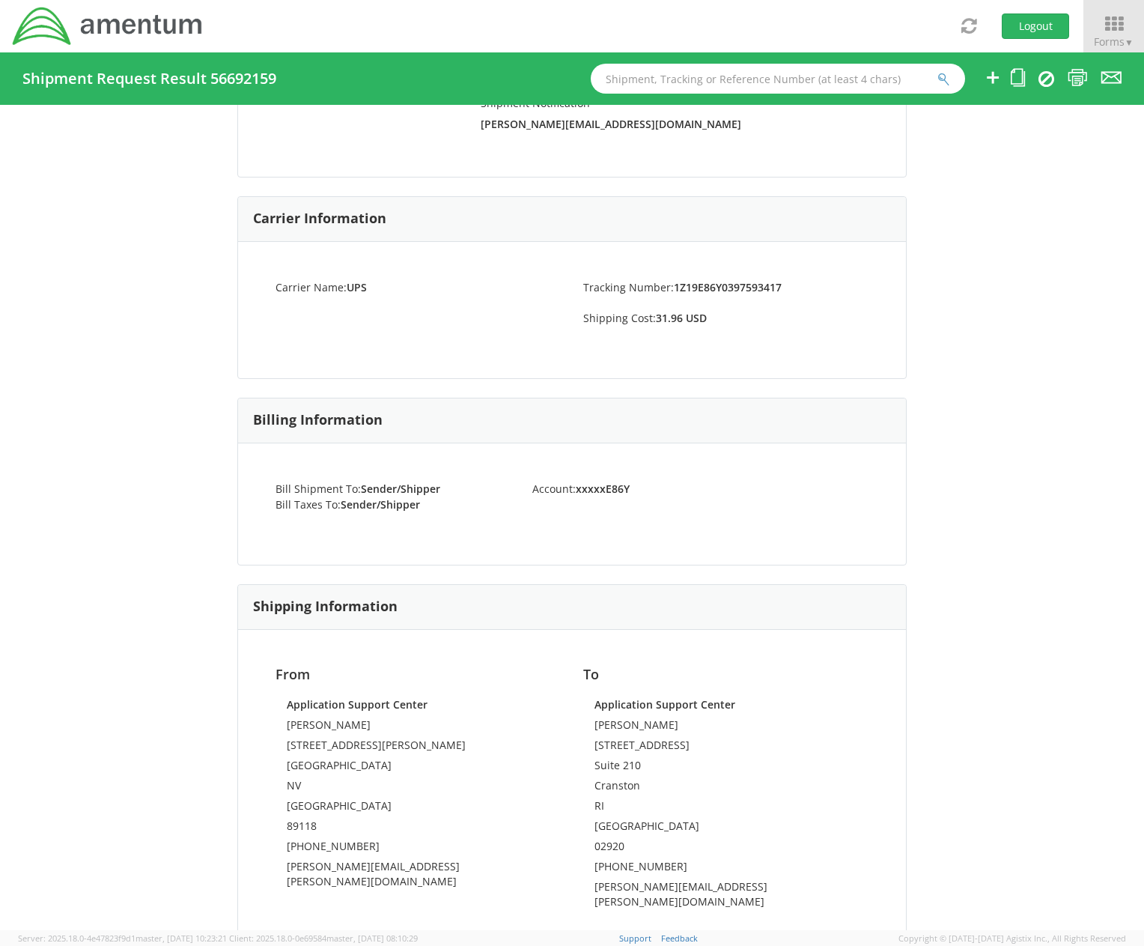
scroll to position [311, 0]
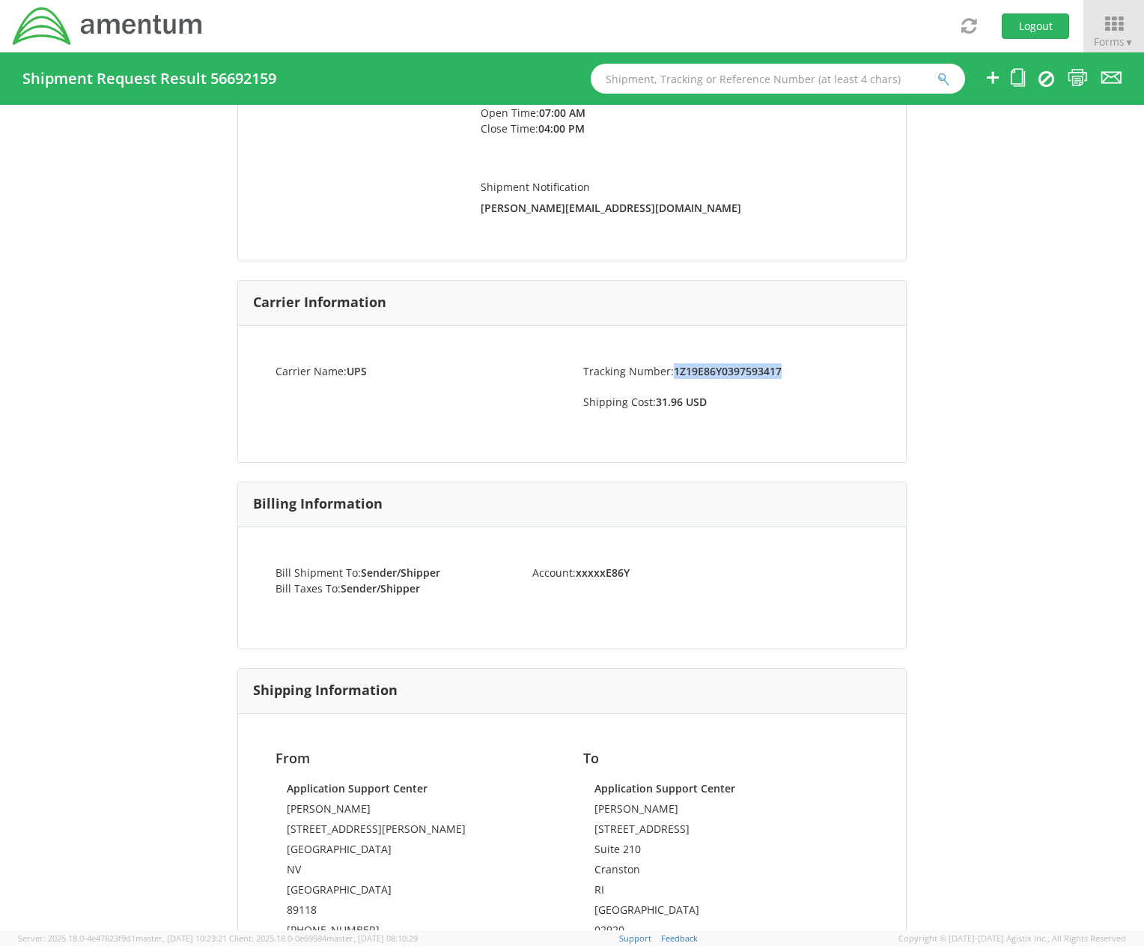
drag, startPoint x: 791, startPoint y: 372, endPoint x: 669, endPoint y: 377, distance: 121.4
click at [669, 377] on li "Tracking Number: 1Z19E86Y0397593417" at bounding box center [726, 371] width 308 height 16
copy strong "1Z19E86Y0397593417"
